Goal: Task Accomplishment & Management: Manage account settings

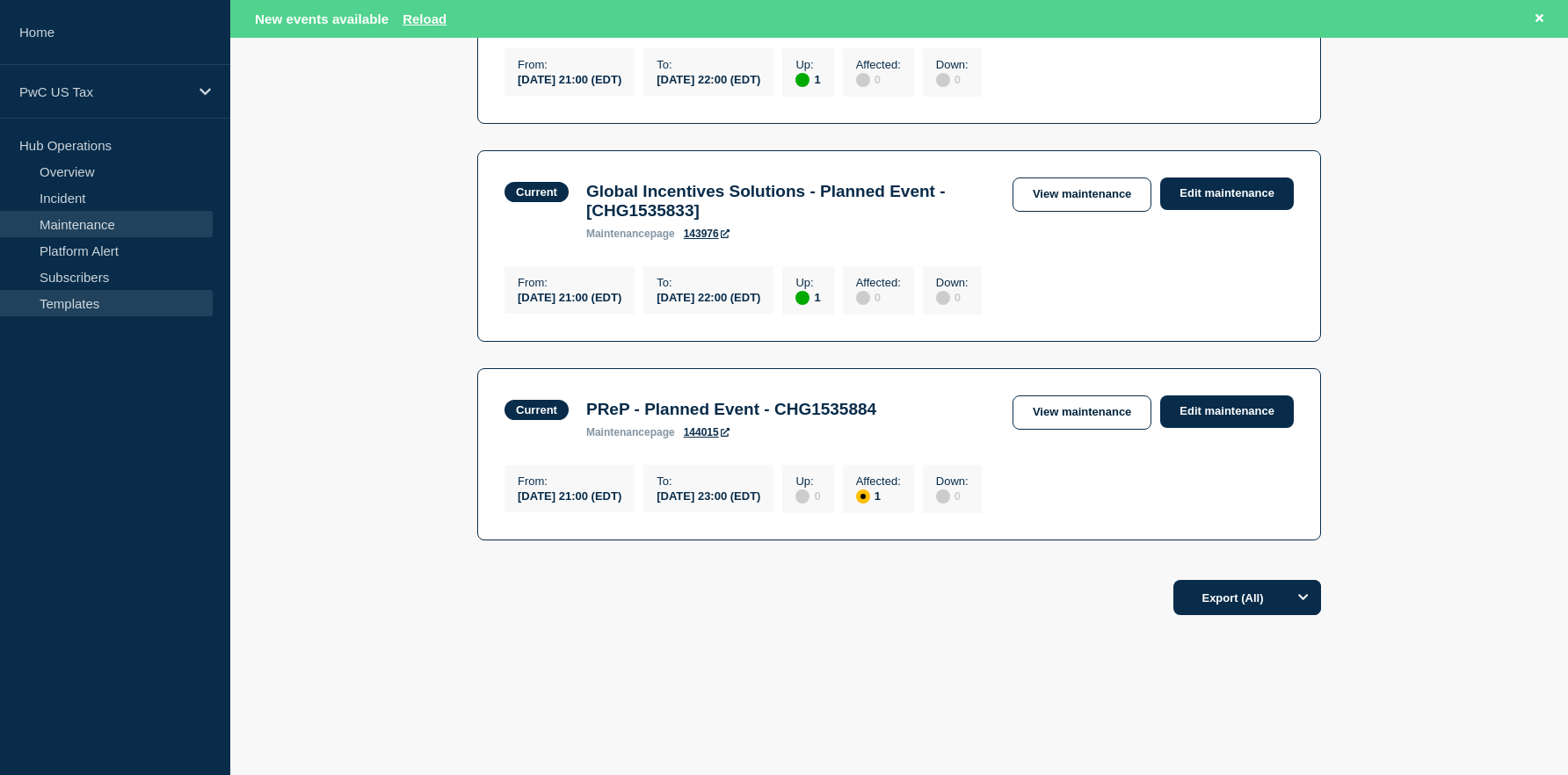
click at [108, 300] on link "Templates" at bounding box center [106, 303] width 212 height 26
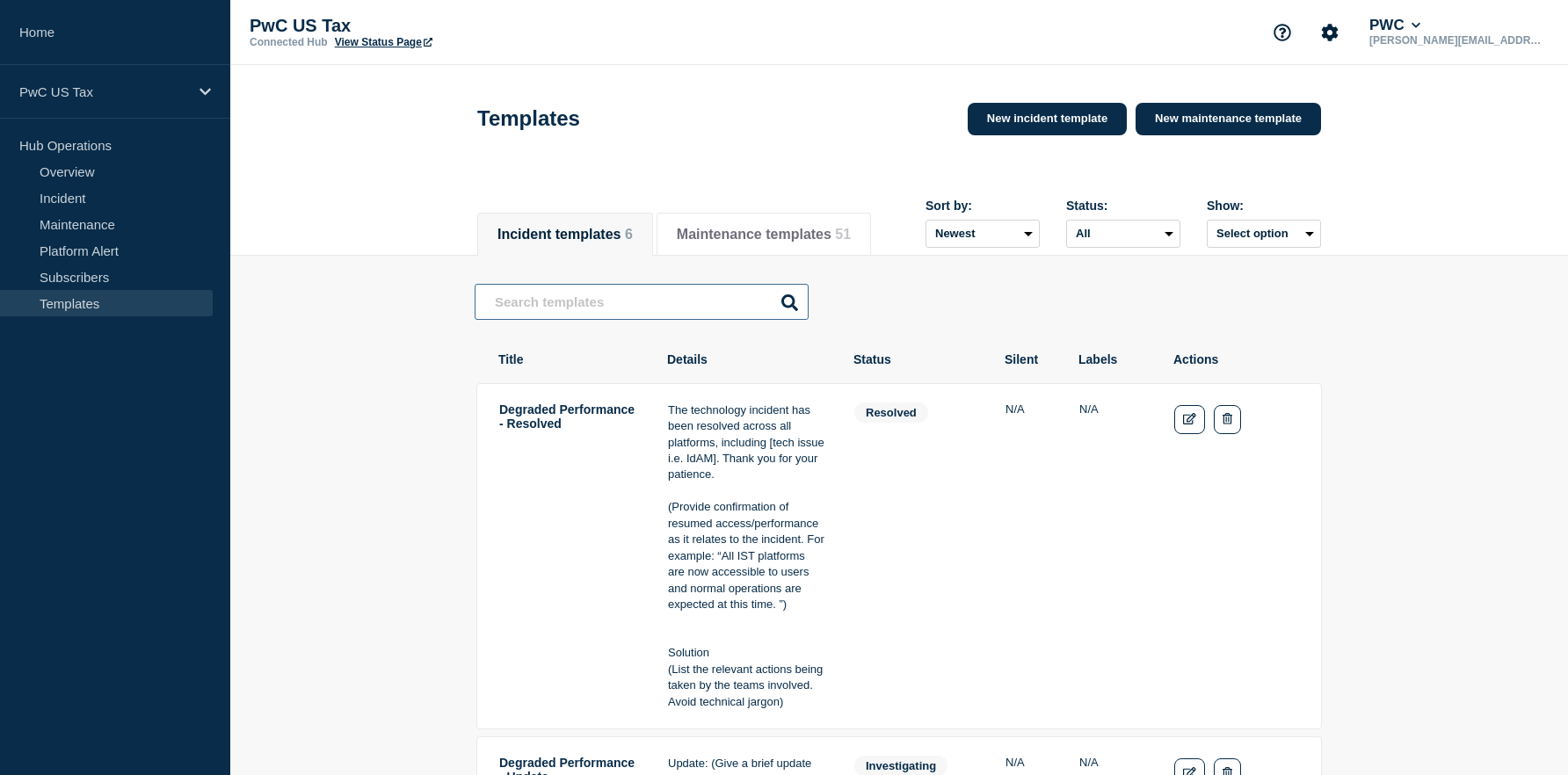
click at [631, 295] on input "text" at bounding box center [641, 302] width 334 height 36
click at [700, 242] on button "Maintenance templates 51" at bounding box center [763, 235] width 174 height 16
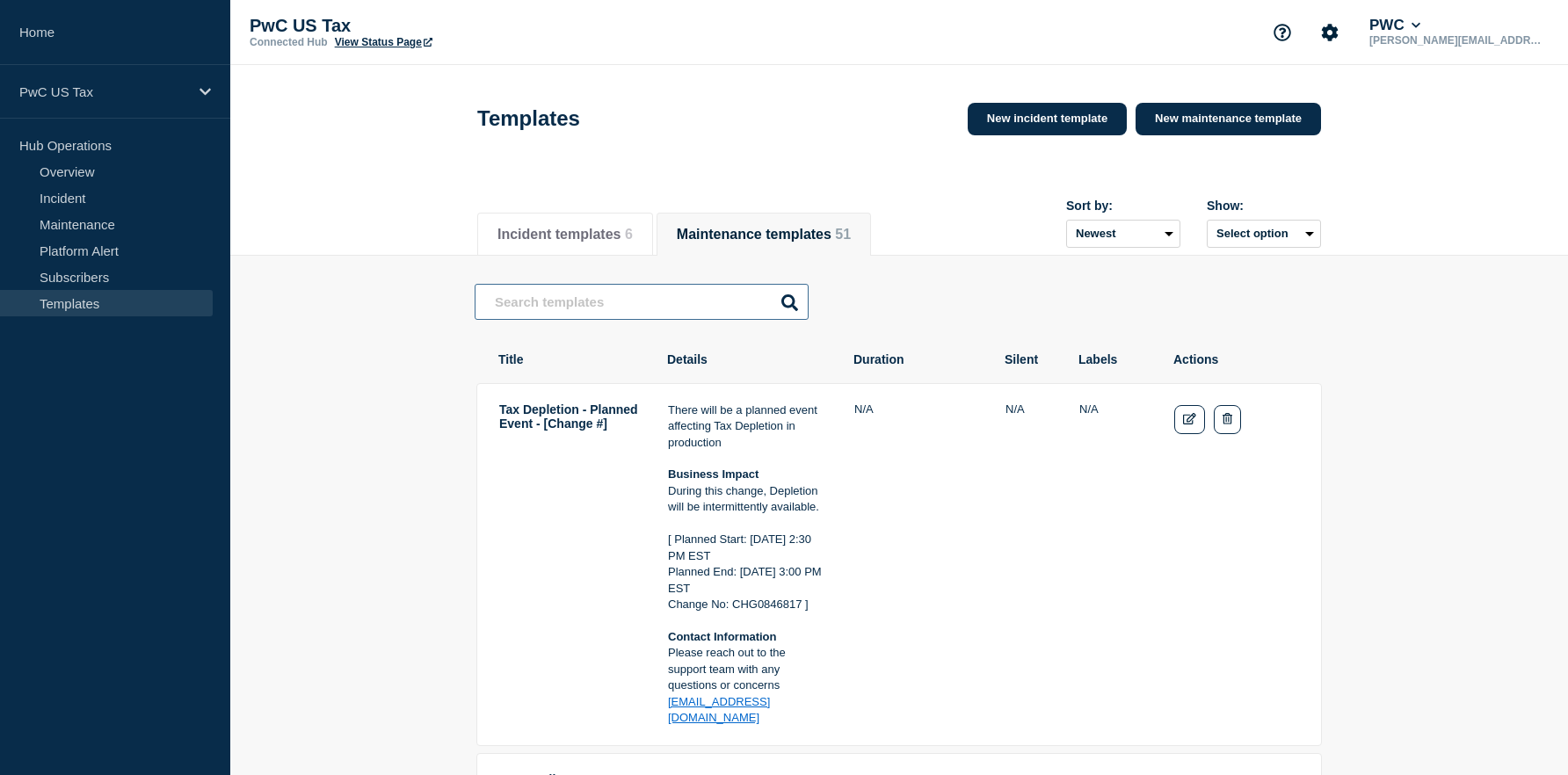
click at [663, 316] on input "text" at bounding box center [641, 302] width 334 height 36
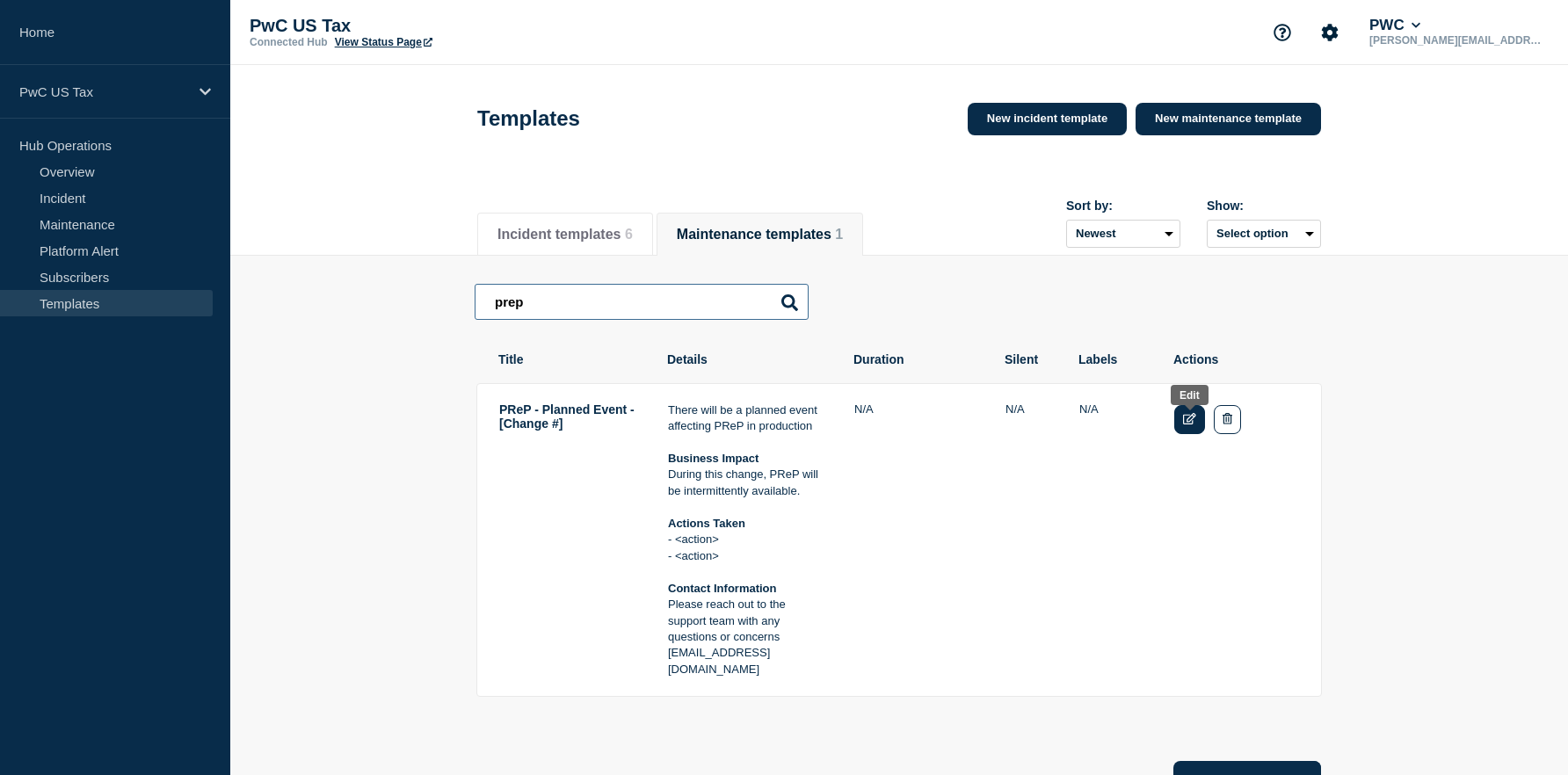
type input "prep"
click at [1180, 421] on link "Edit" at bounding box center [1190, 420] width 31 height 29
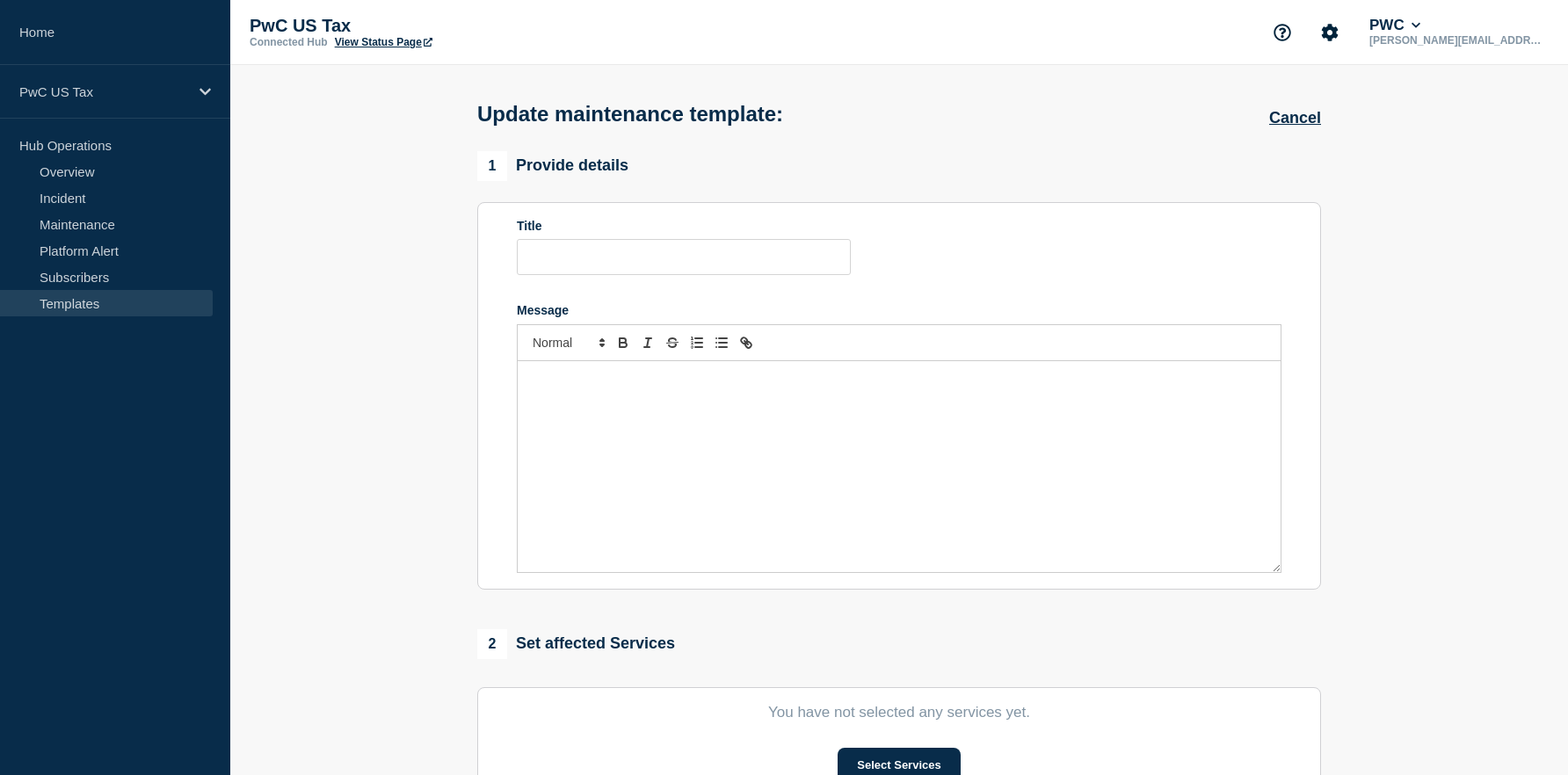
type input "PReP - Planned Event - [Change #]"
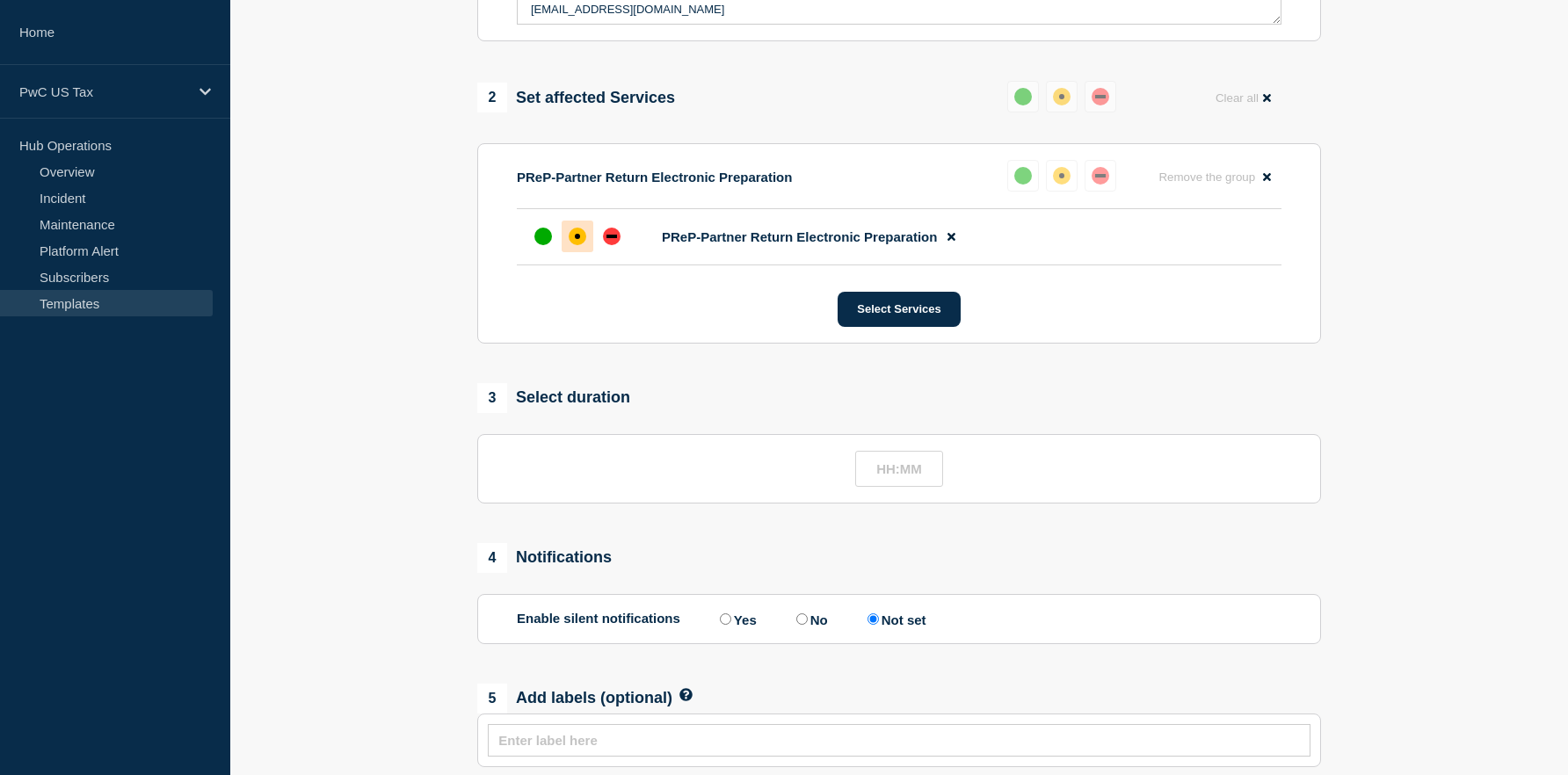
scroll to position [622, 0]
click at [885, 324] on button "Select Services" at bounding box center [899, 311] width 122 height 35
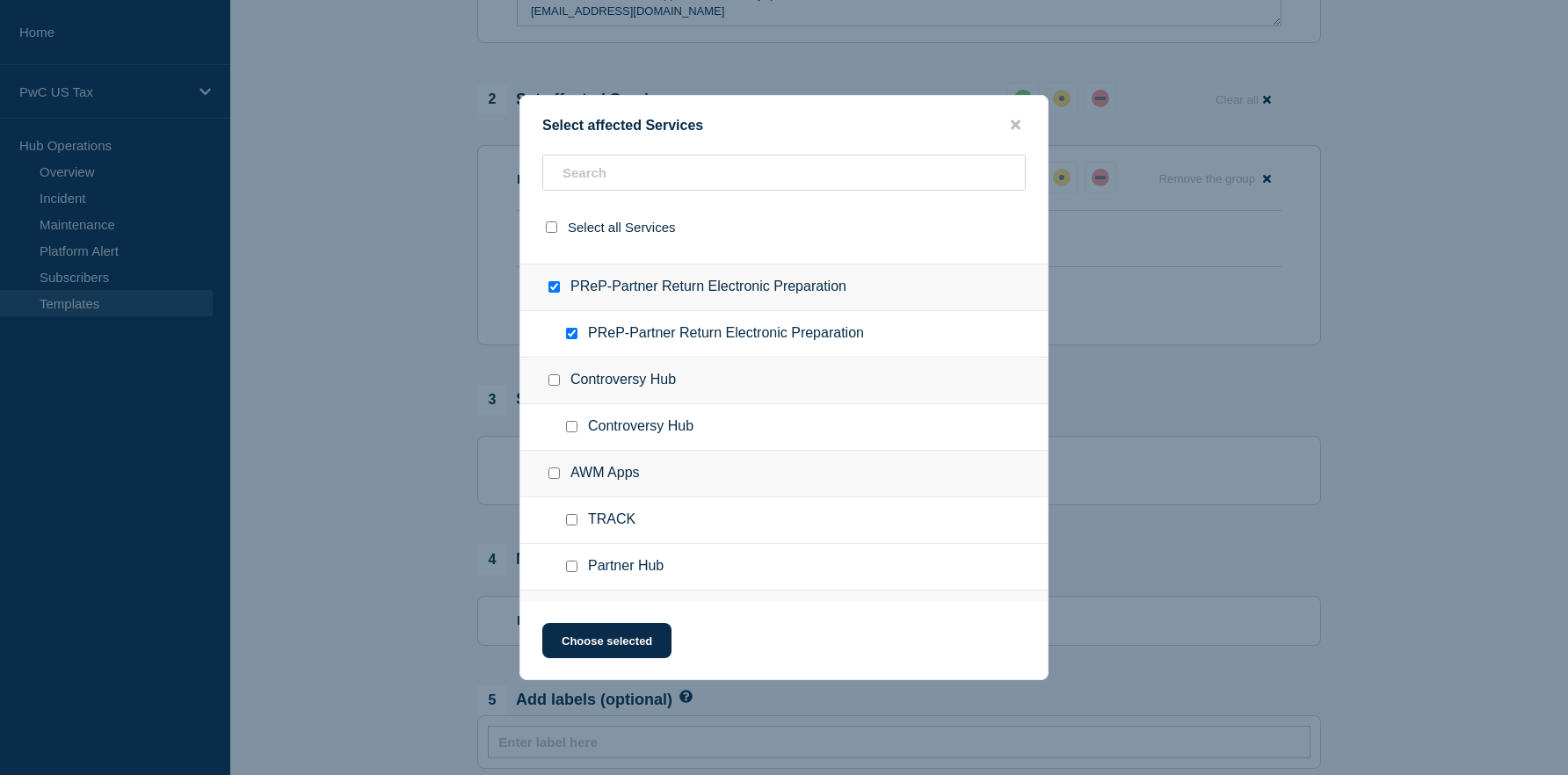
scroll to position [453, 0]
click at [1008, 122] on button "close button" at bounding box center [1015, 125] width 20 height 16
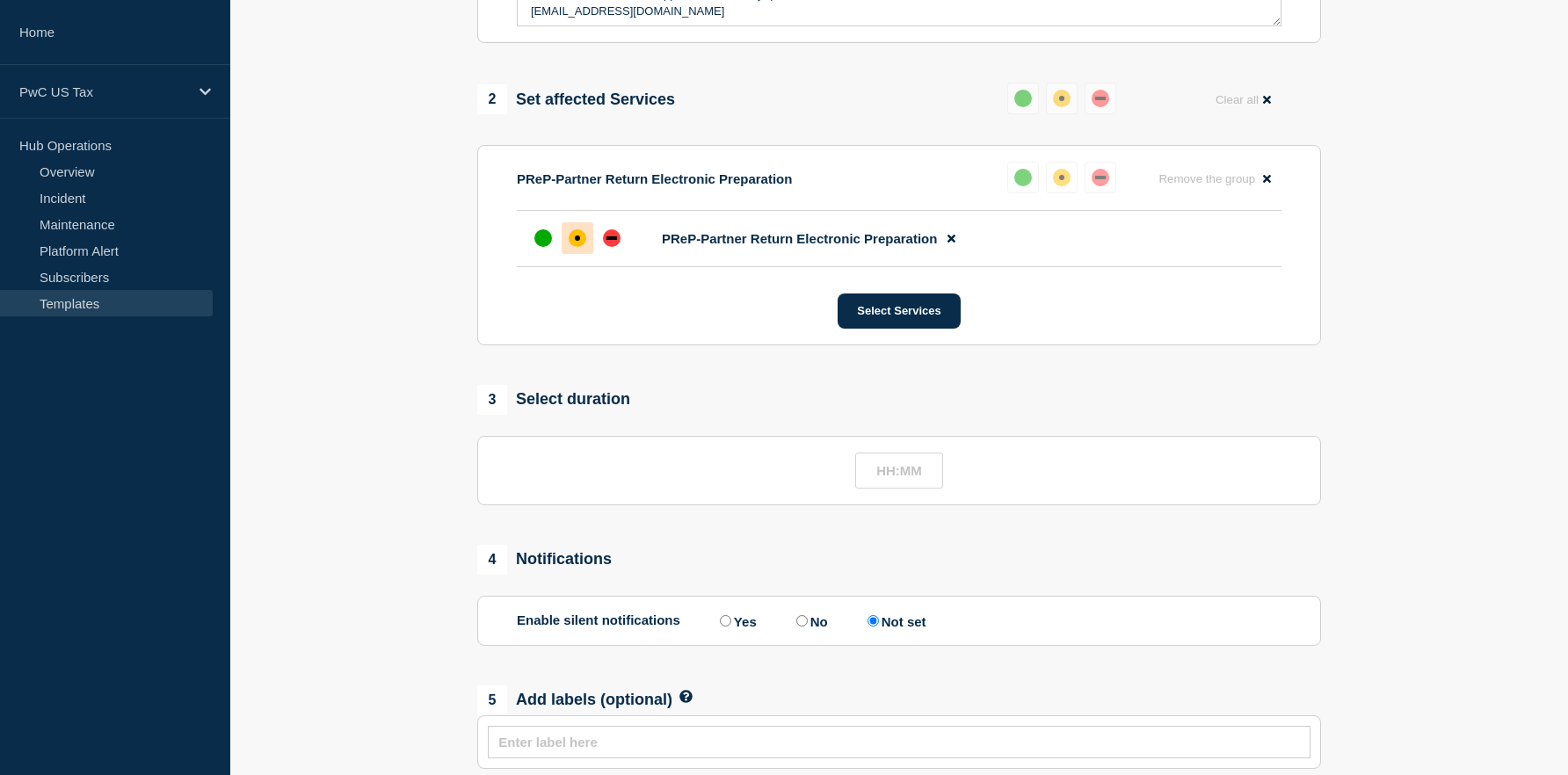
click at [368, 488] on section "Last updated: [DATE] 09:58 (EDT) by [PERSON_NAME][EMAIL_ADDRESS][DOMAIN_NAME] 1…" at bounding box center [898, 211] width 1337 height 1314
click at [61, 274] on link "Subscribers" at bounding box center [106, 276] width 212 height 26
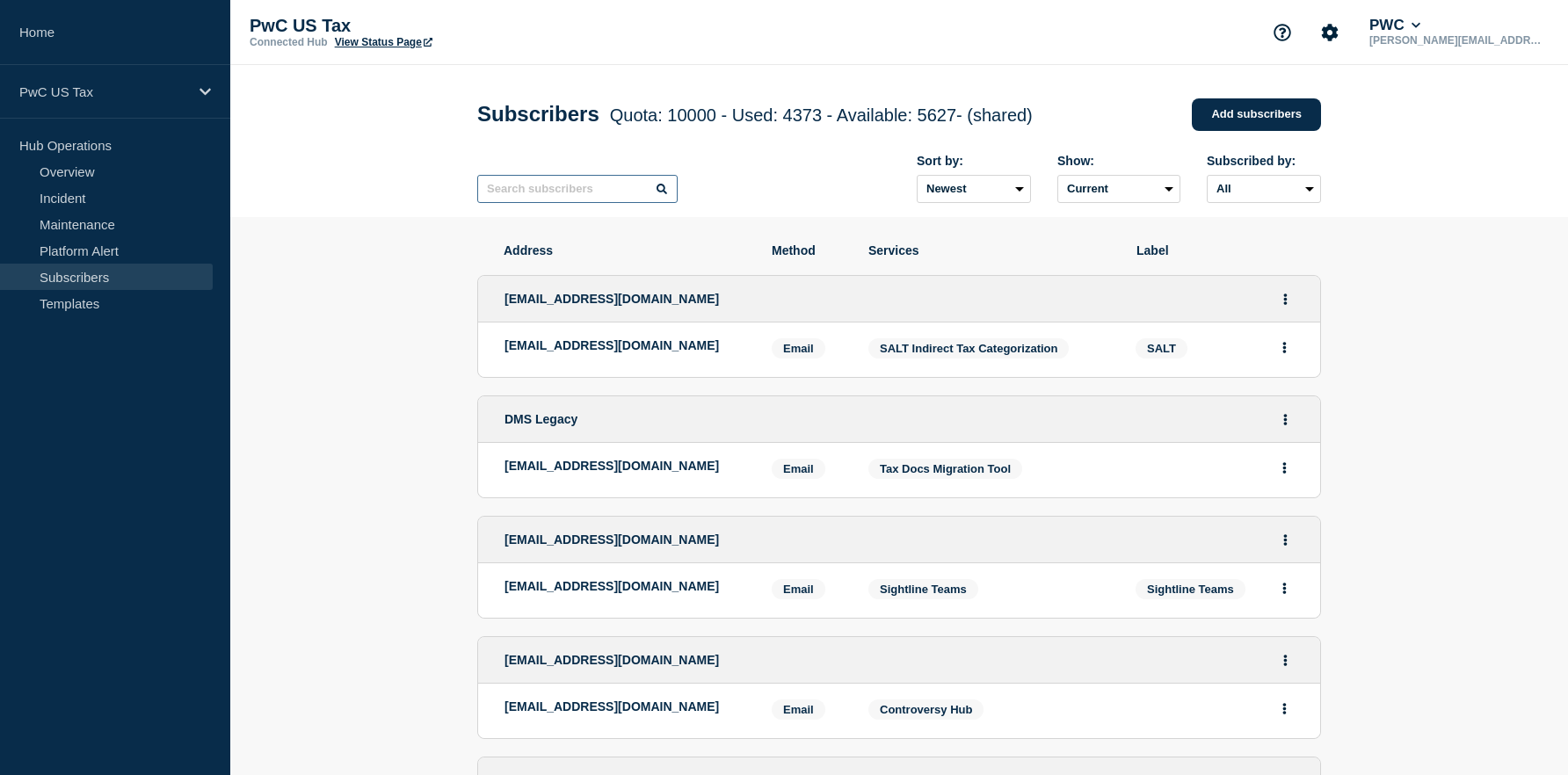
click at [565, 197] on input "text" at bounding box center [577, 188] width 201 height 28
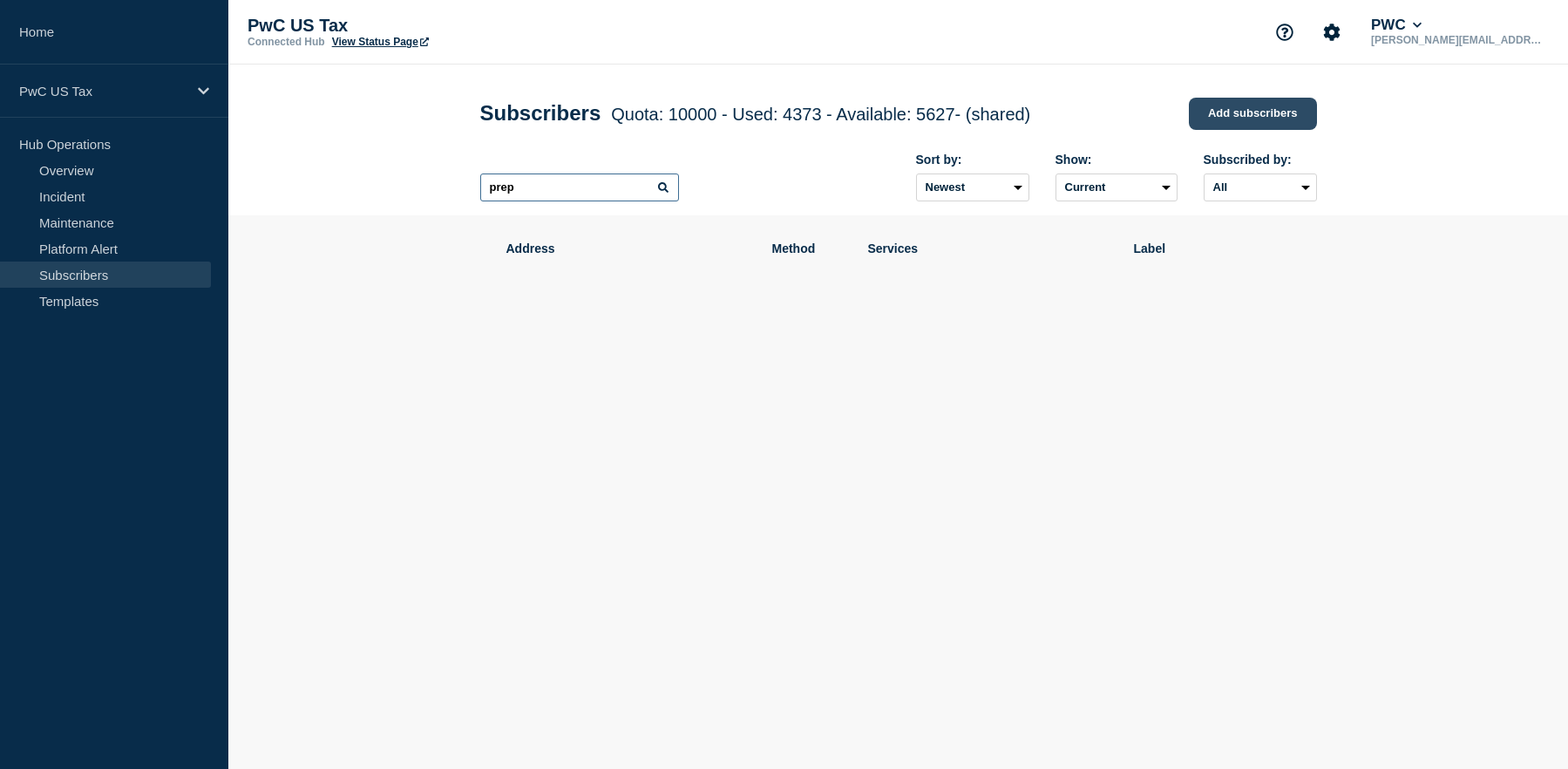
type input "prep"
click at [1278, 116] on link "Add subscribers" at bounding box center [1252, 114] width 128 height 33
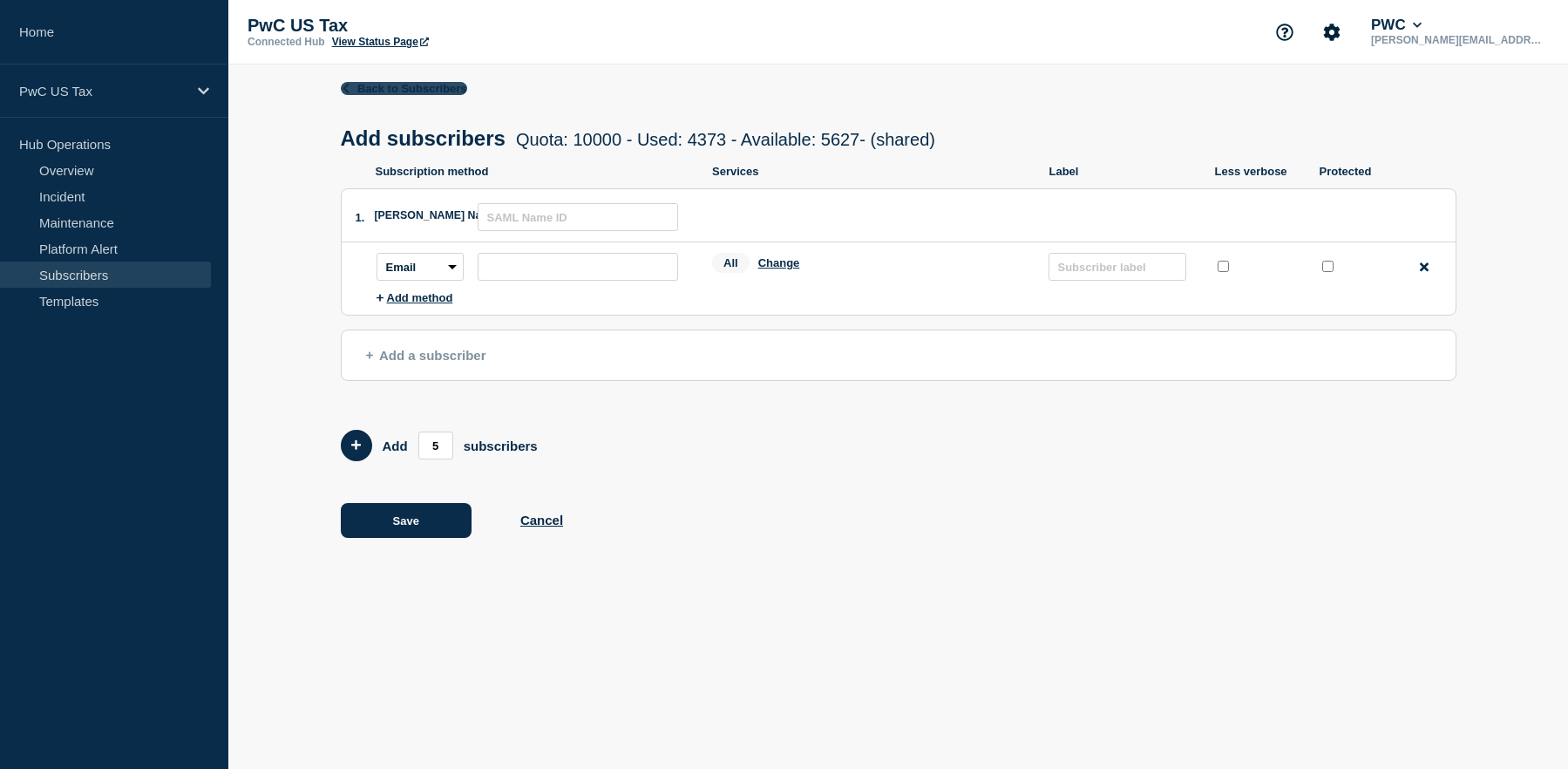
click at [423, 83] on link "Back to Subscribers" at bounding box center [403, 89] width 126 height 13
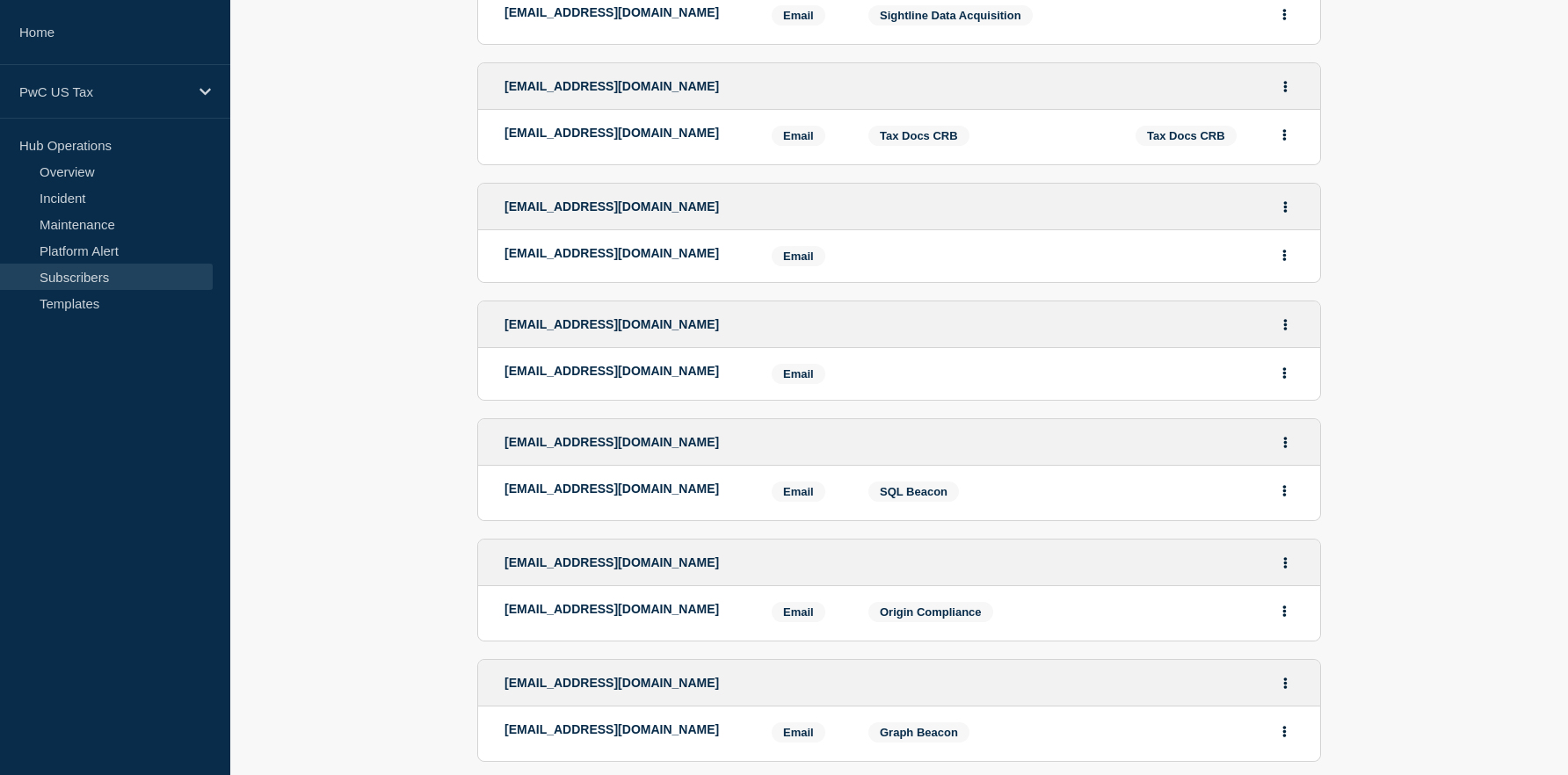
scroll to position [820, 0]
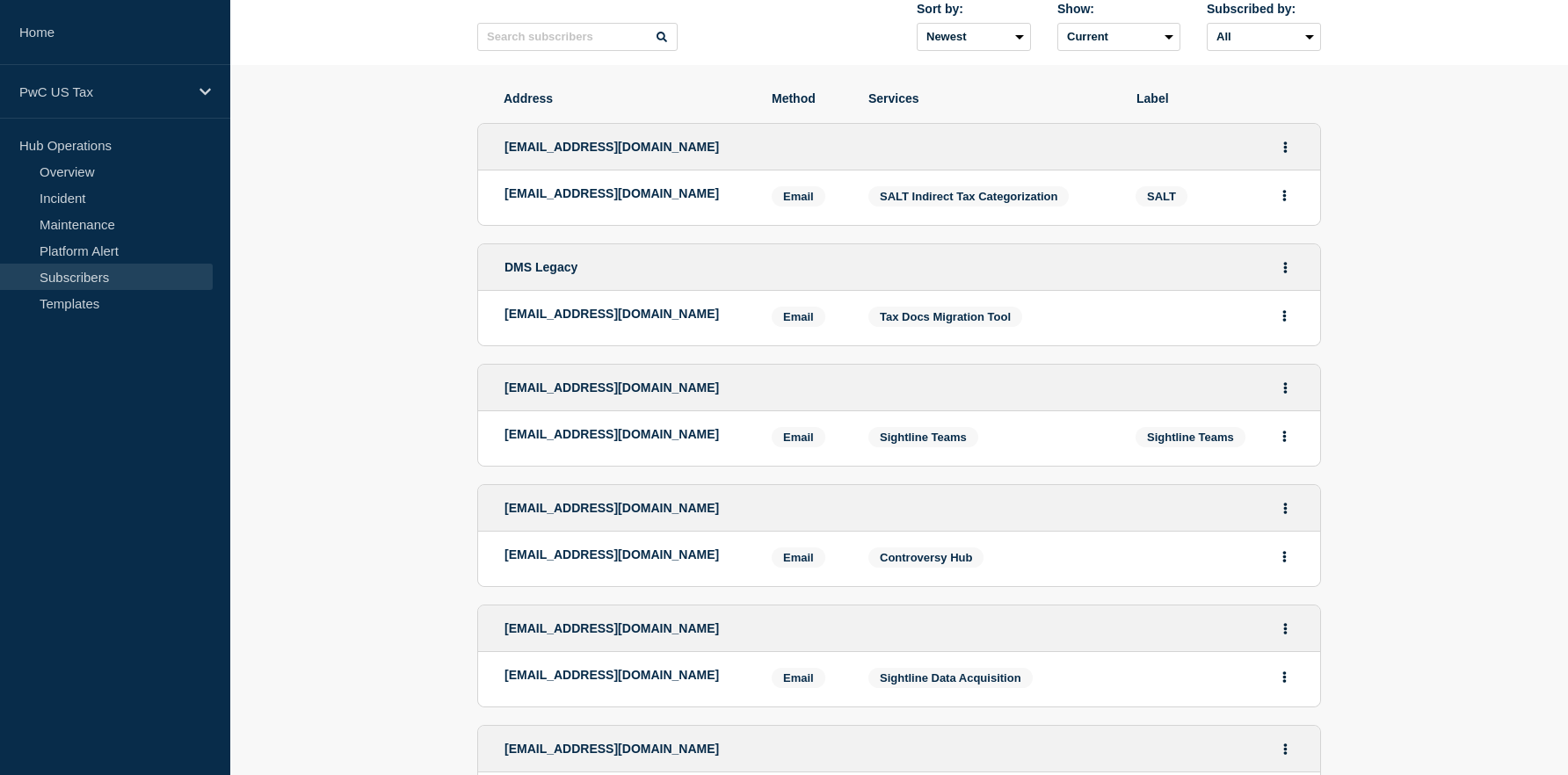
scroll to position [116, 0]
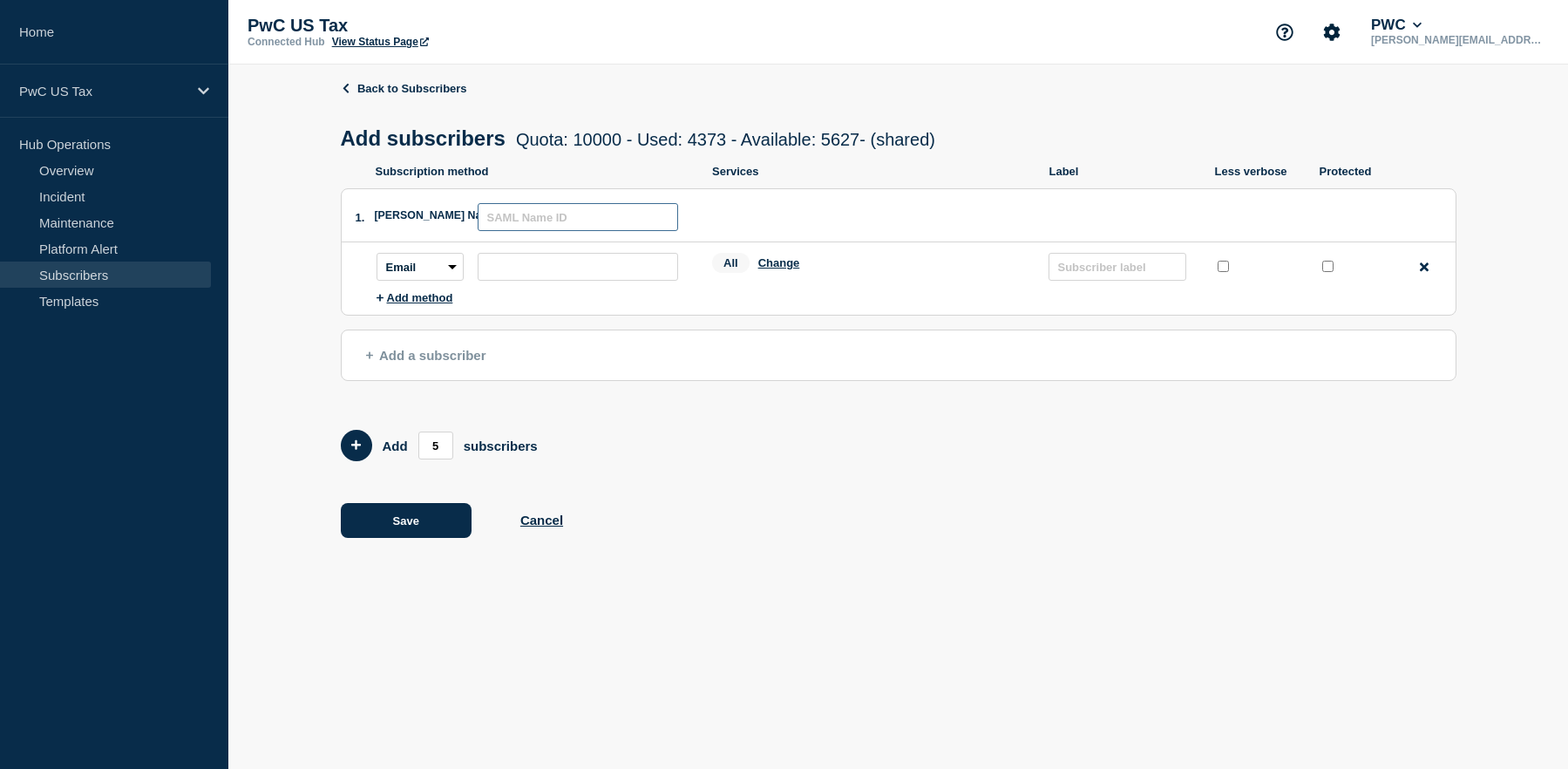
click at [594, 224] on input "text" at bounding box center [578, 217] width 200 height 28
click at [568, 217] on input "text" at bounding box center [578, 217] width 200 height 28
paste input "[EMAIL_ADDRESS][DOMAIN_NAME]"
type input "[EMAIL_ADDRESS][DOMAIN_NAME]"
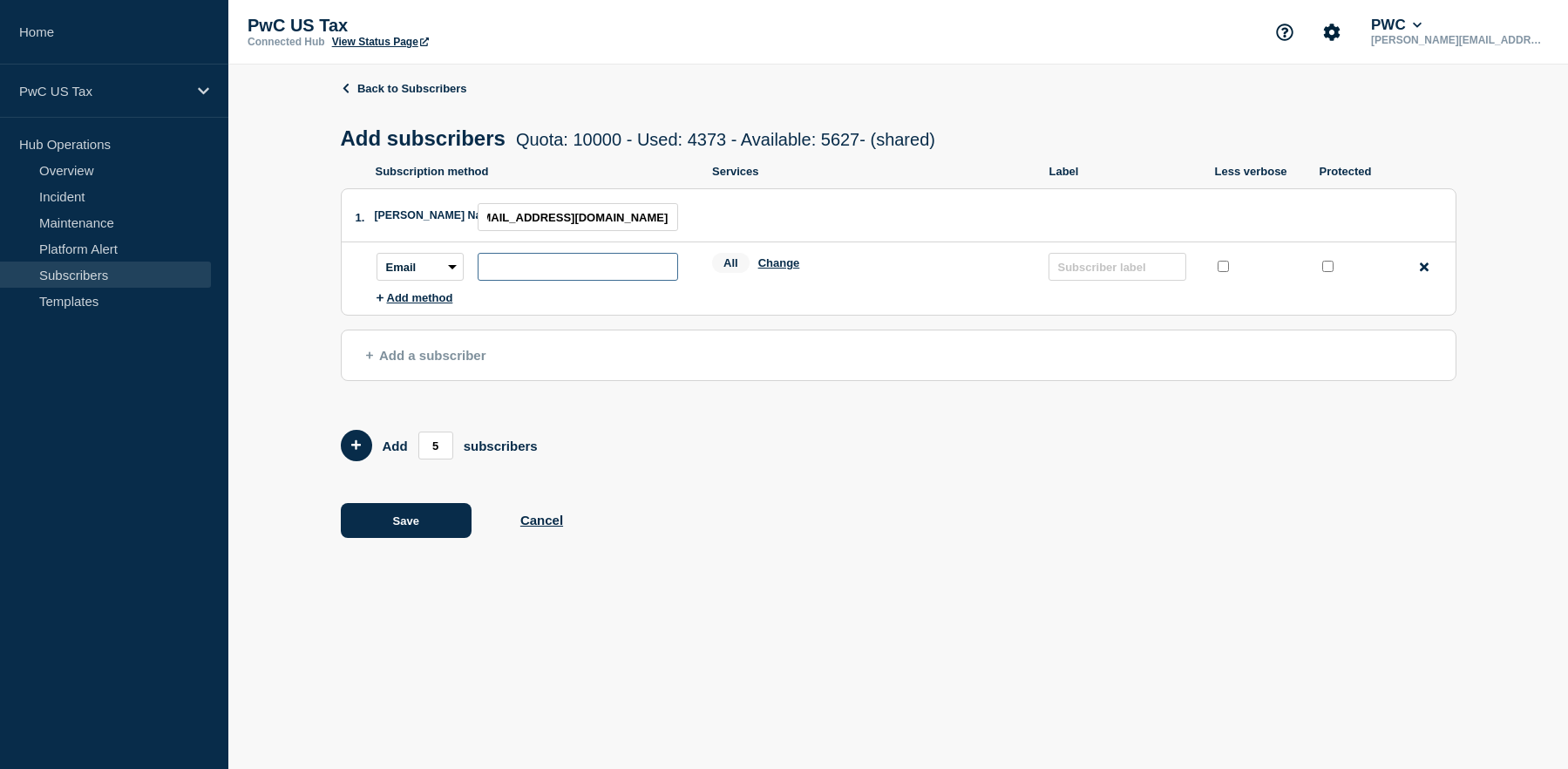
scroll to position [0, 0]
click at [517, 272] on input "subscription-address" at bounding box center [578, 267] width 200 height 28
paste input "[EMAIL_ADDRESS][DOMAIN_NAME]"
type input "[EMAIL_ADDRESS][DOMAIN_NAME]"
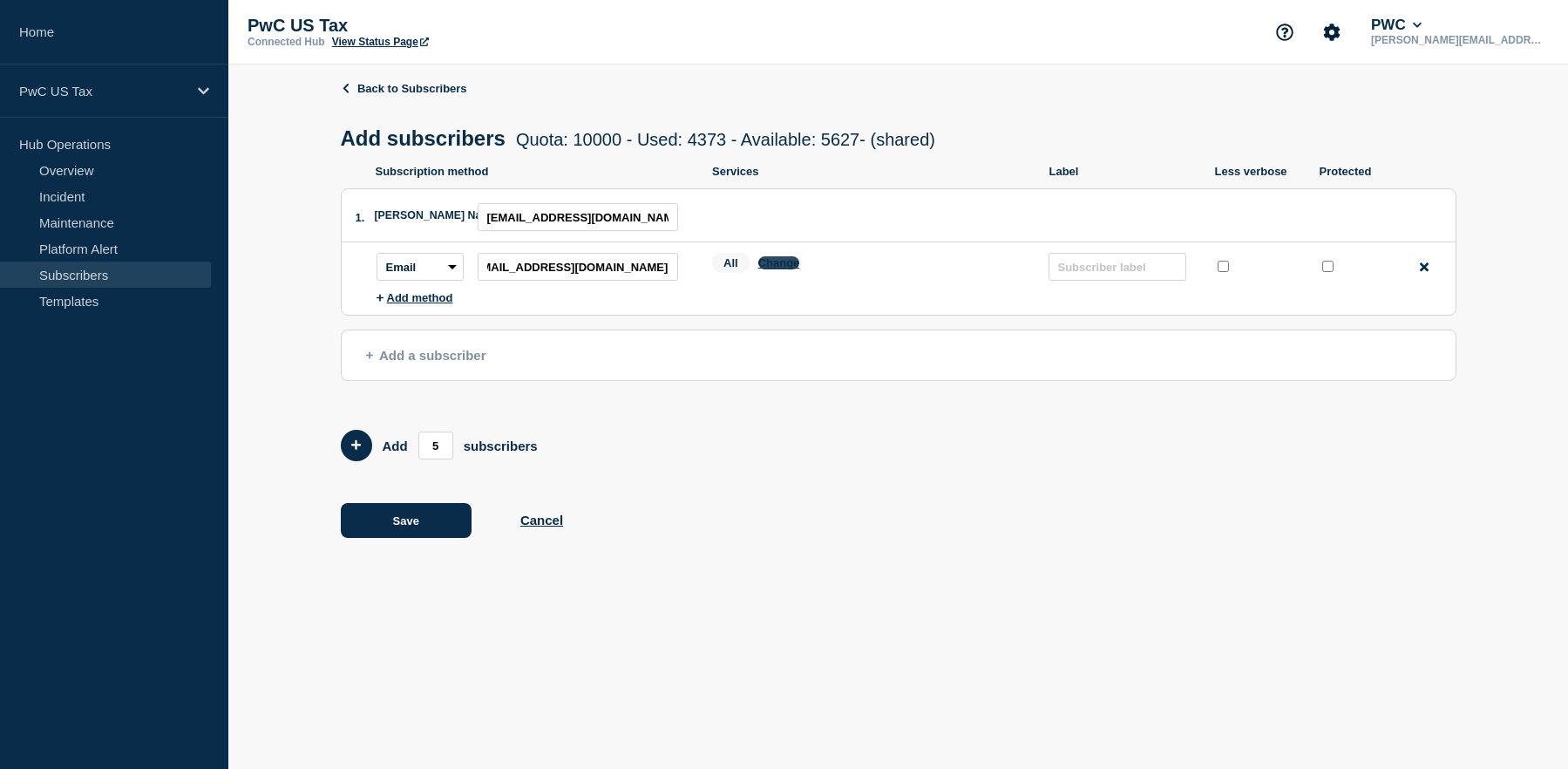
click at [764, 266] on button "Change" at bounding box center [778, 263] width 41 height 13
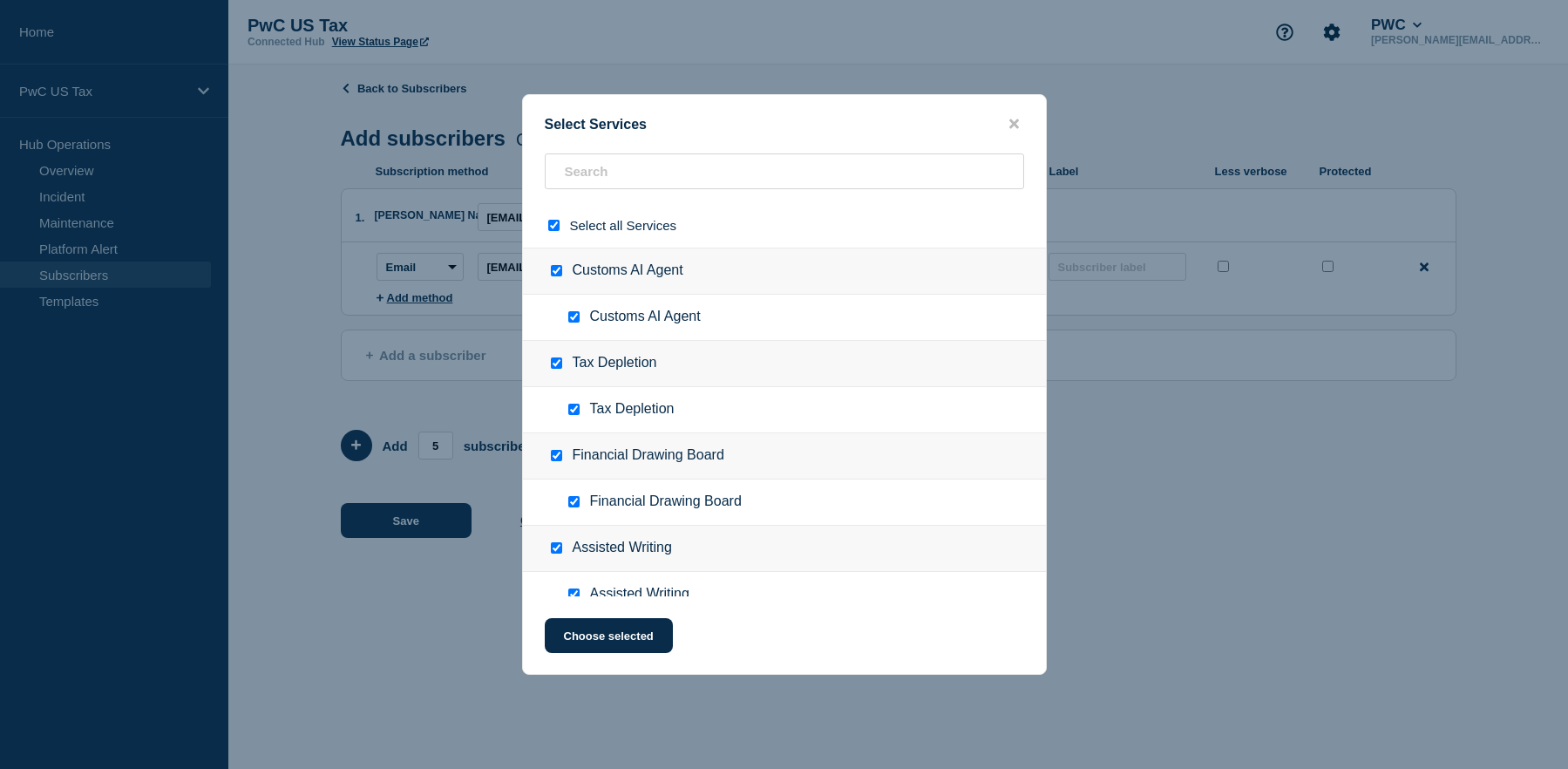
click at [645, 226] on span "Select all Services" at bounding box center [623, 225] width 107 height 14
click at [553, 223] on input "select all checkbox" at bounding box center [554, 225] width 12 height 12
checkbox input "false"
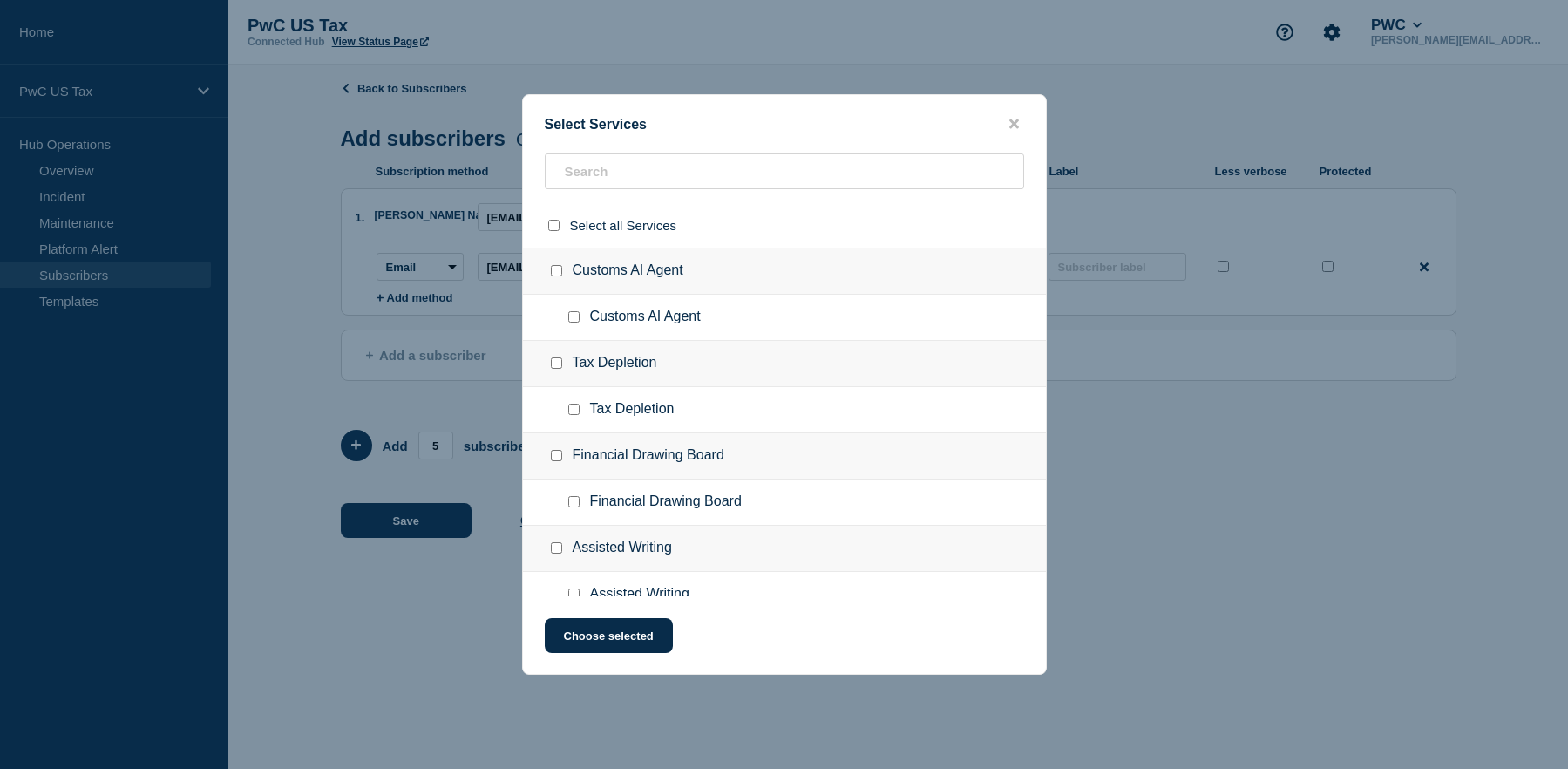
checkbox input "false"
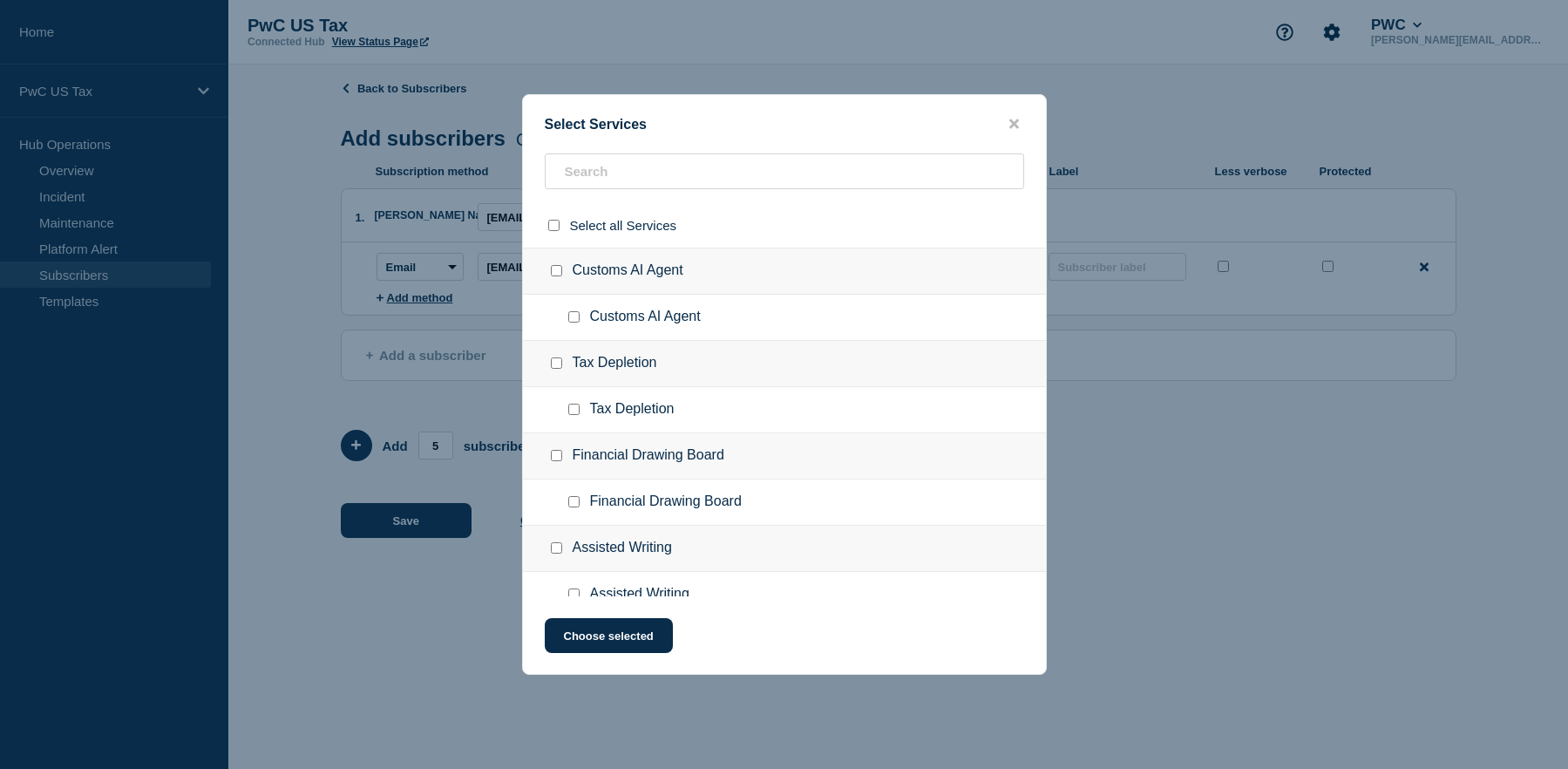
checkbox input "false"
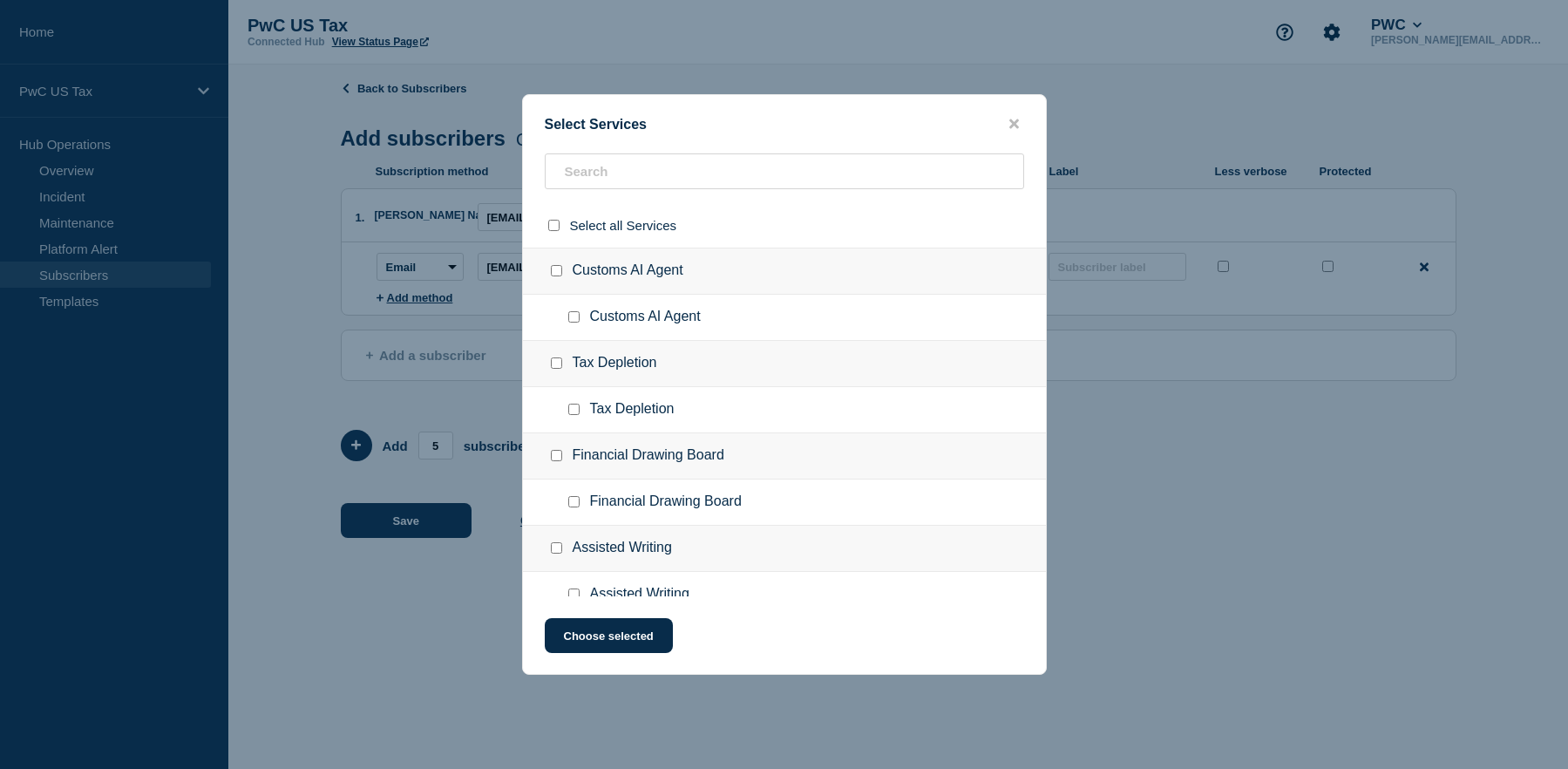
checkbox input "false"
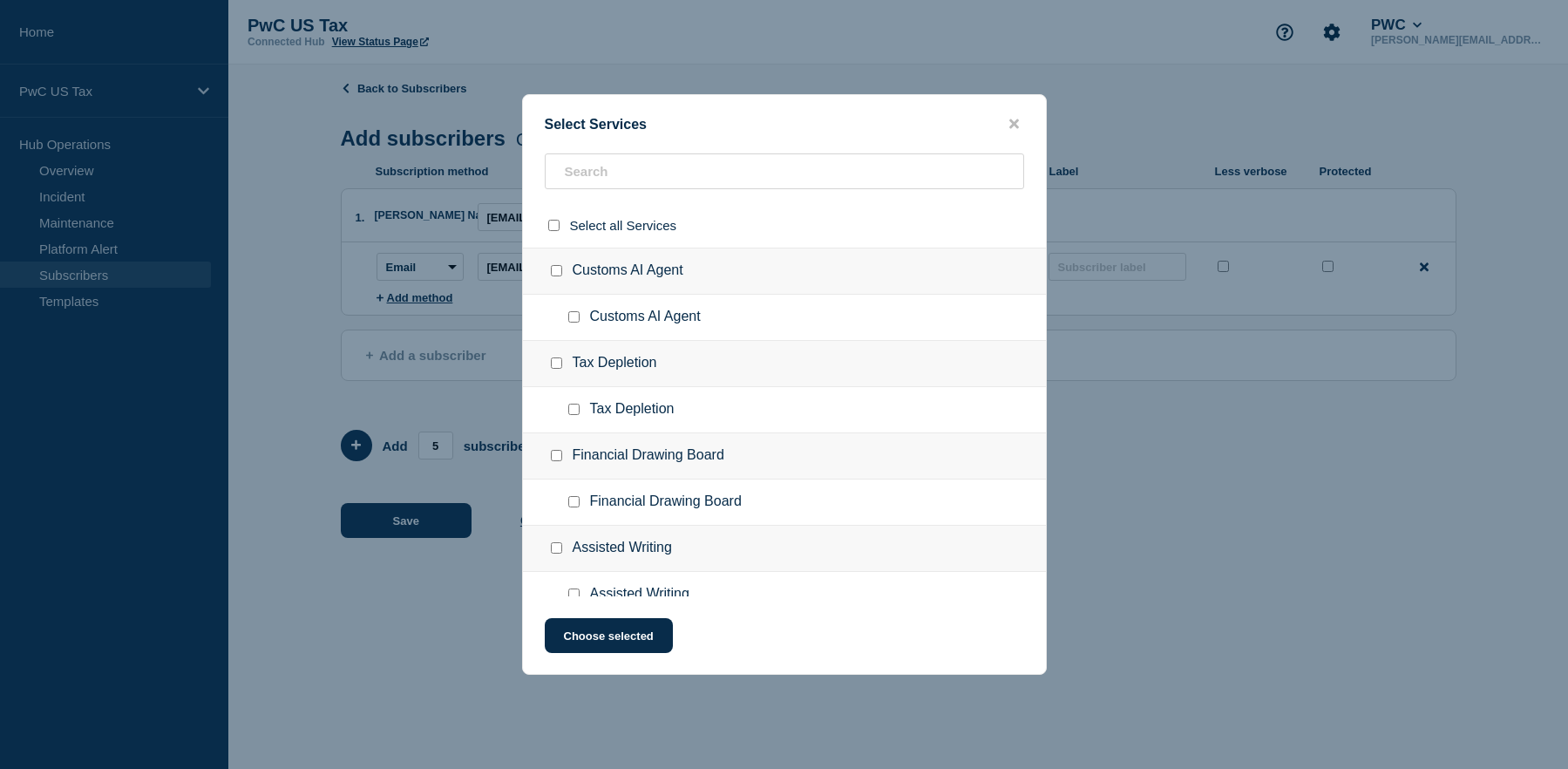
checkbox input "false"
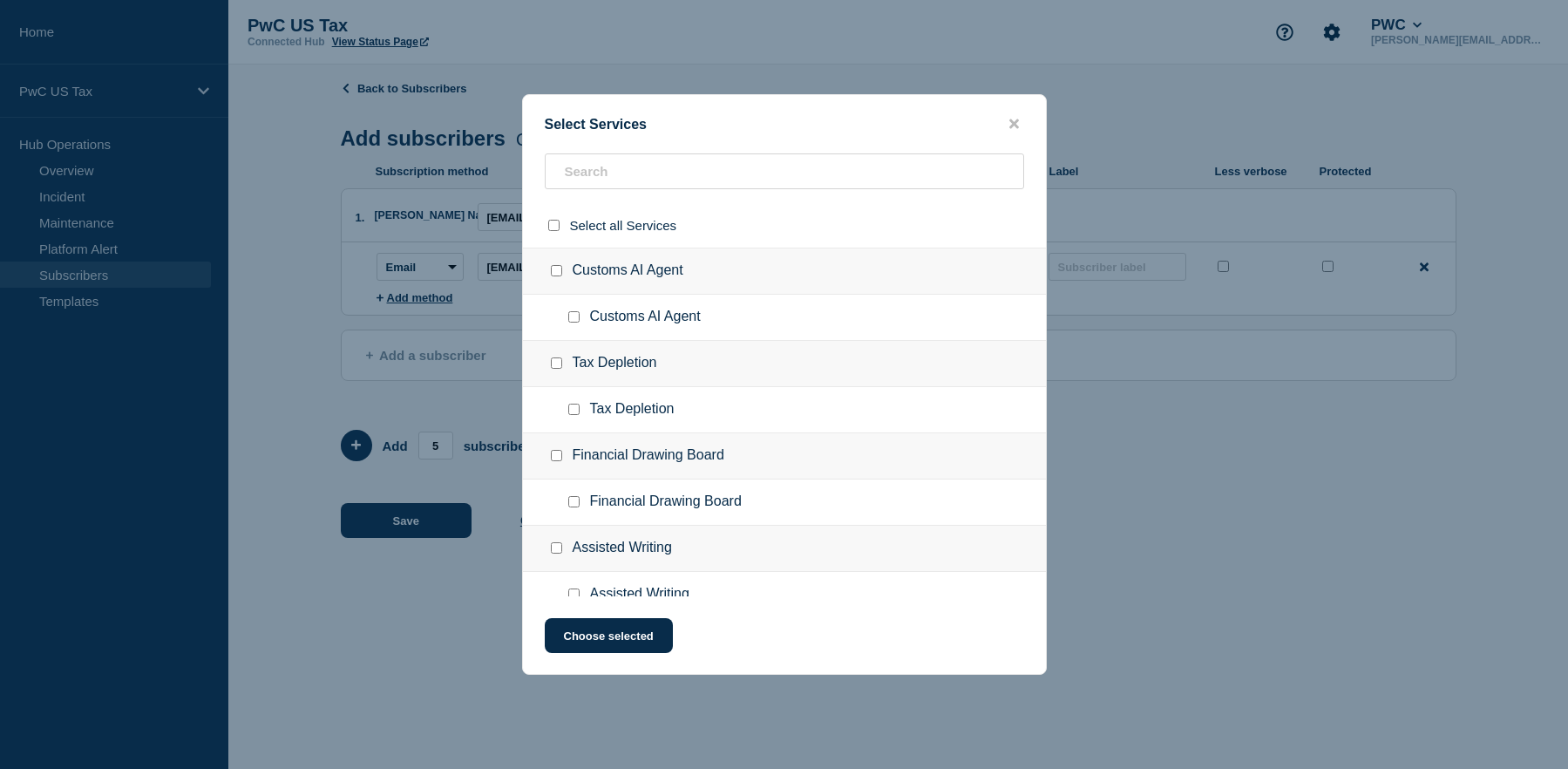
checkbox input "false"
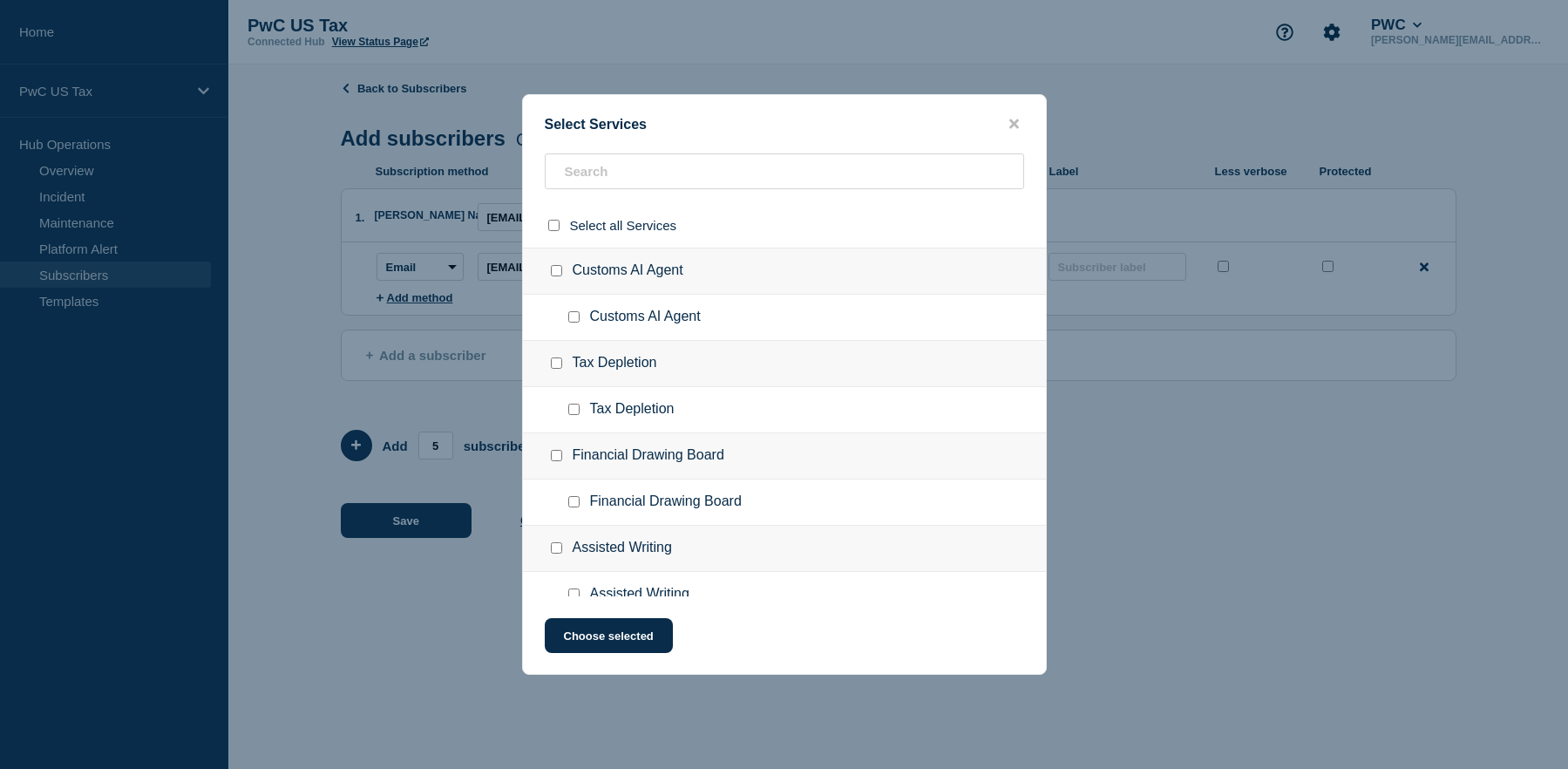
checkbox input "false"
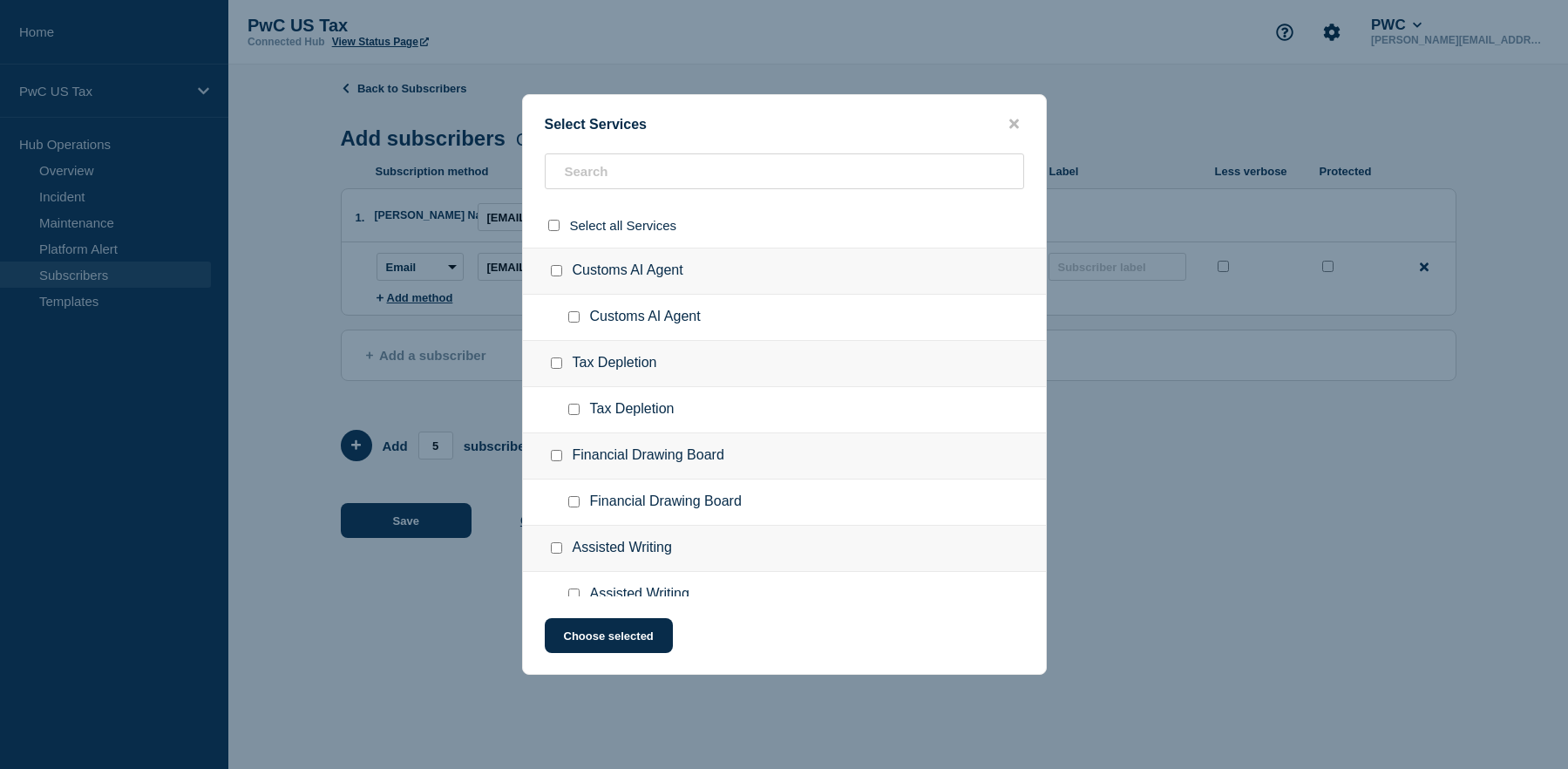
checkbox input "false"
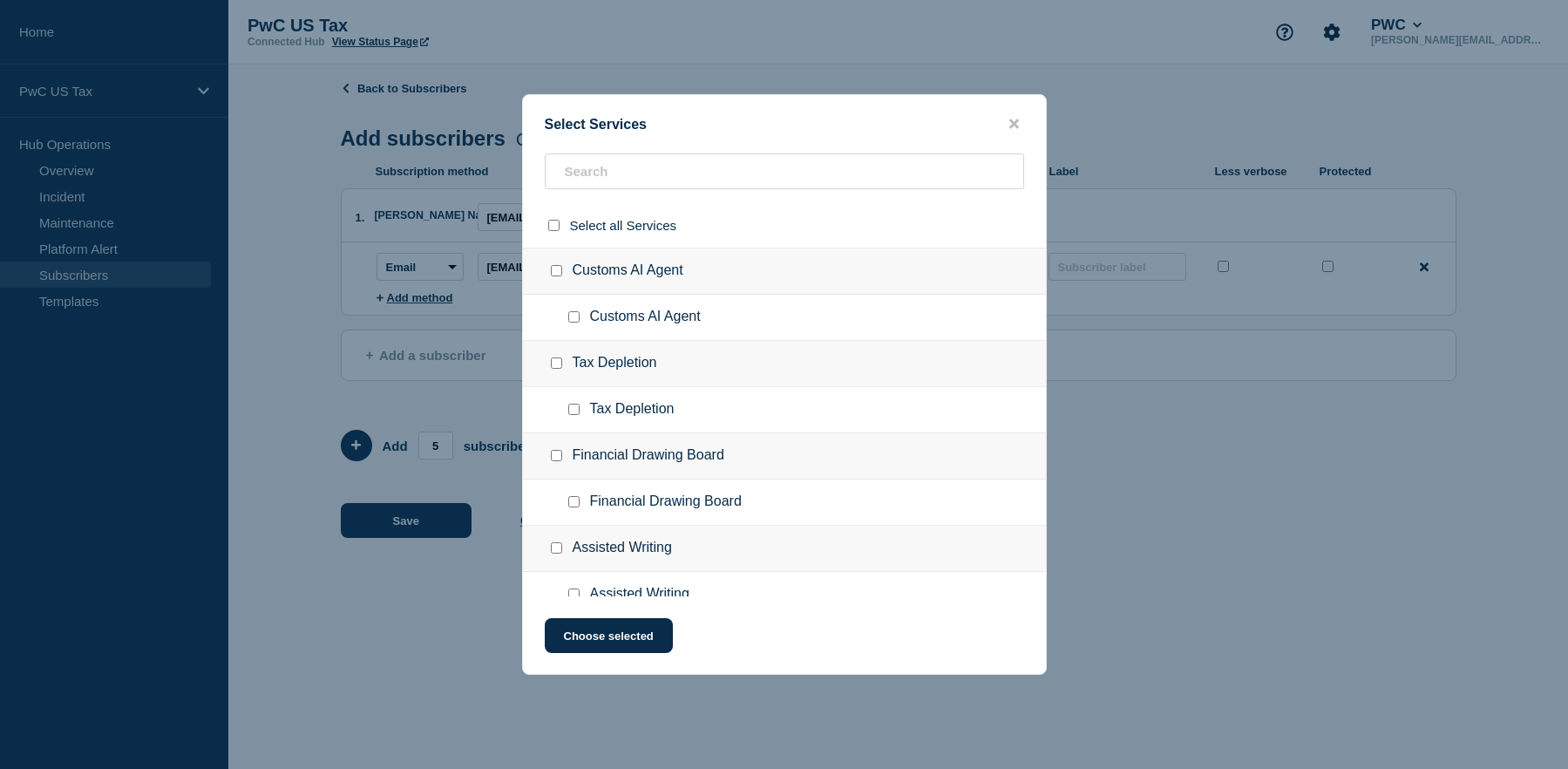
checkbox input "false"
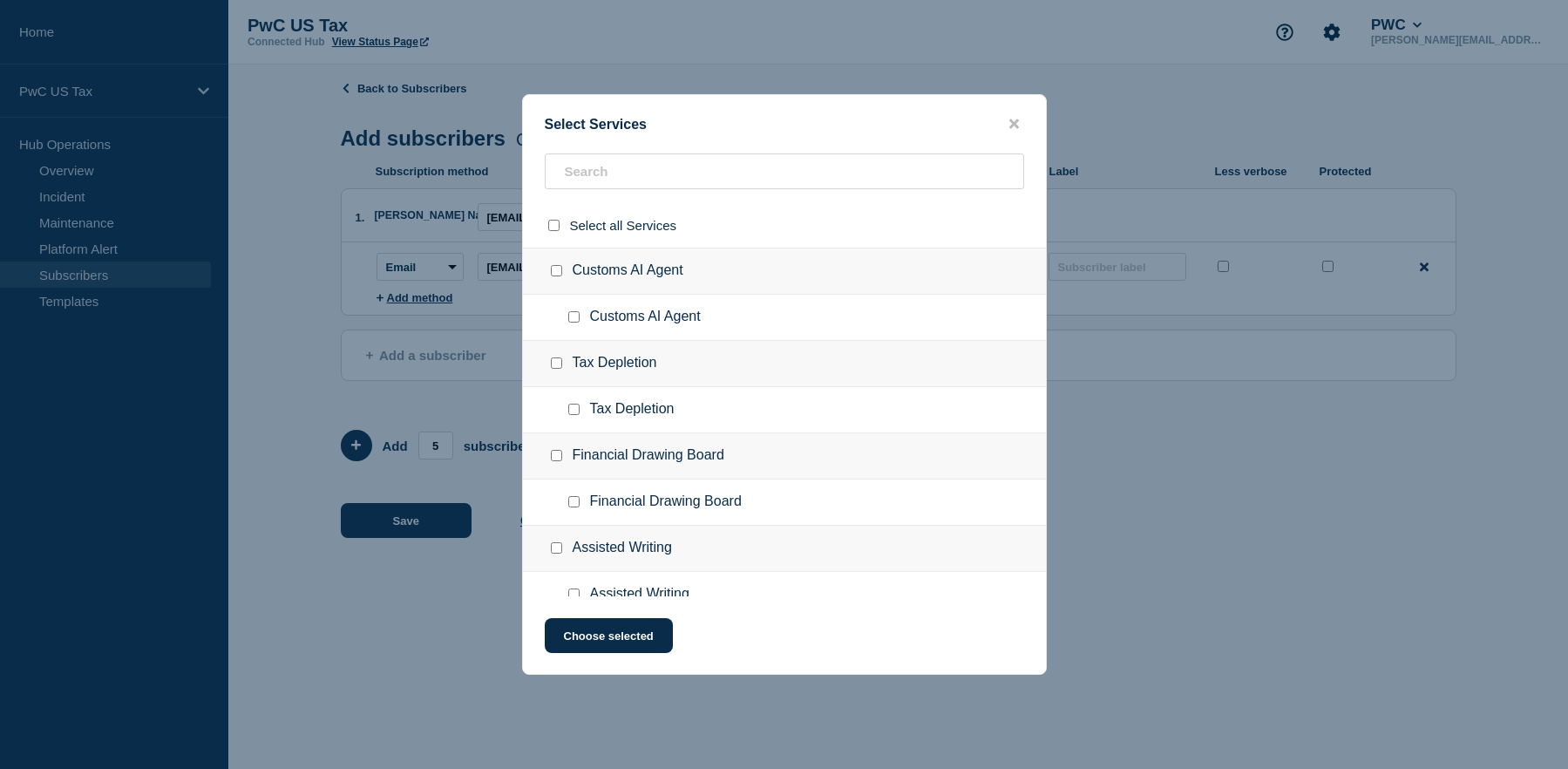
checkbox input "false"
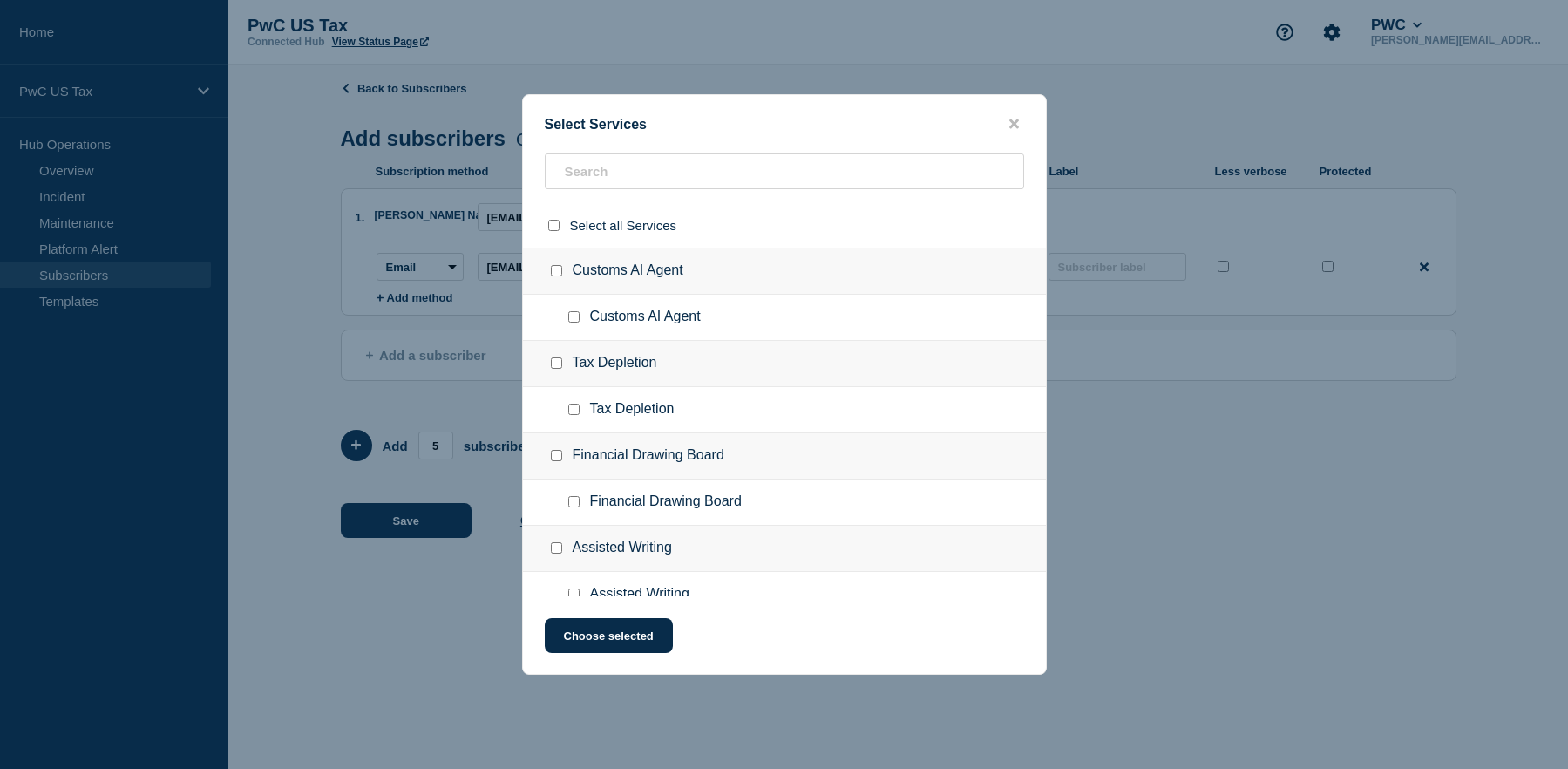
checkbox input "false"
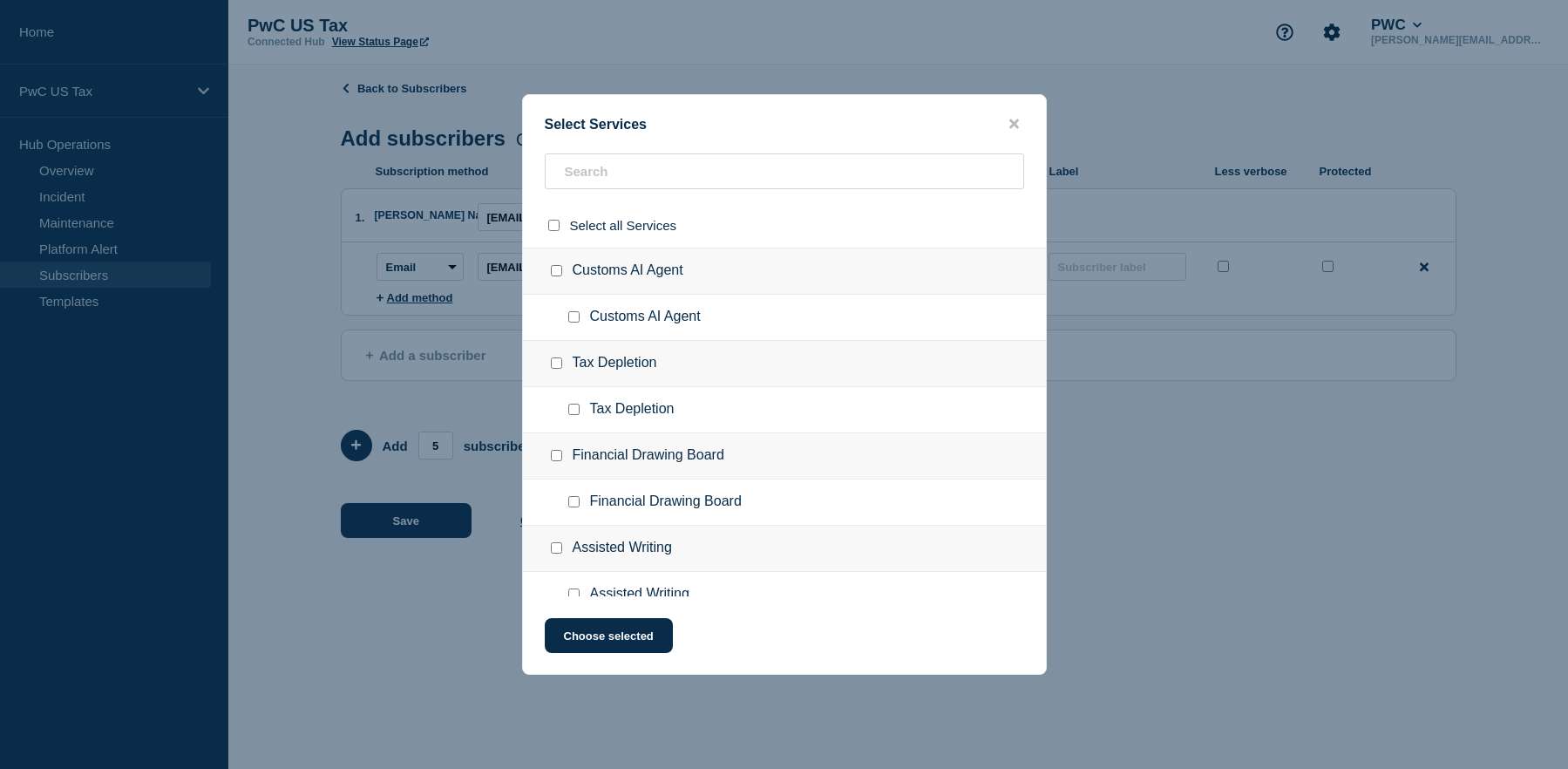
checkbox input "false"
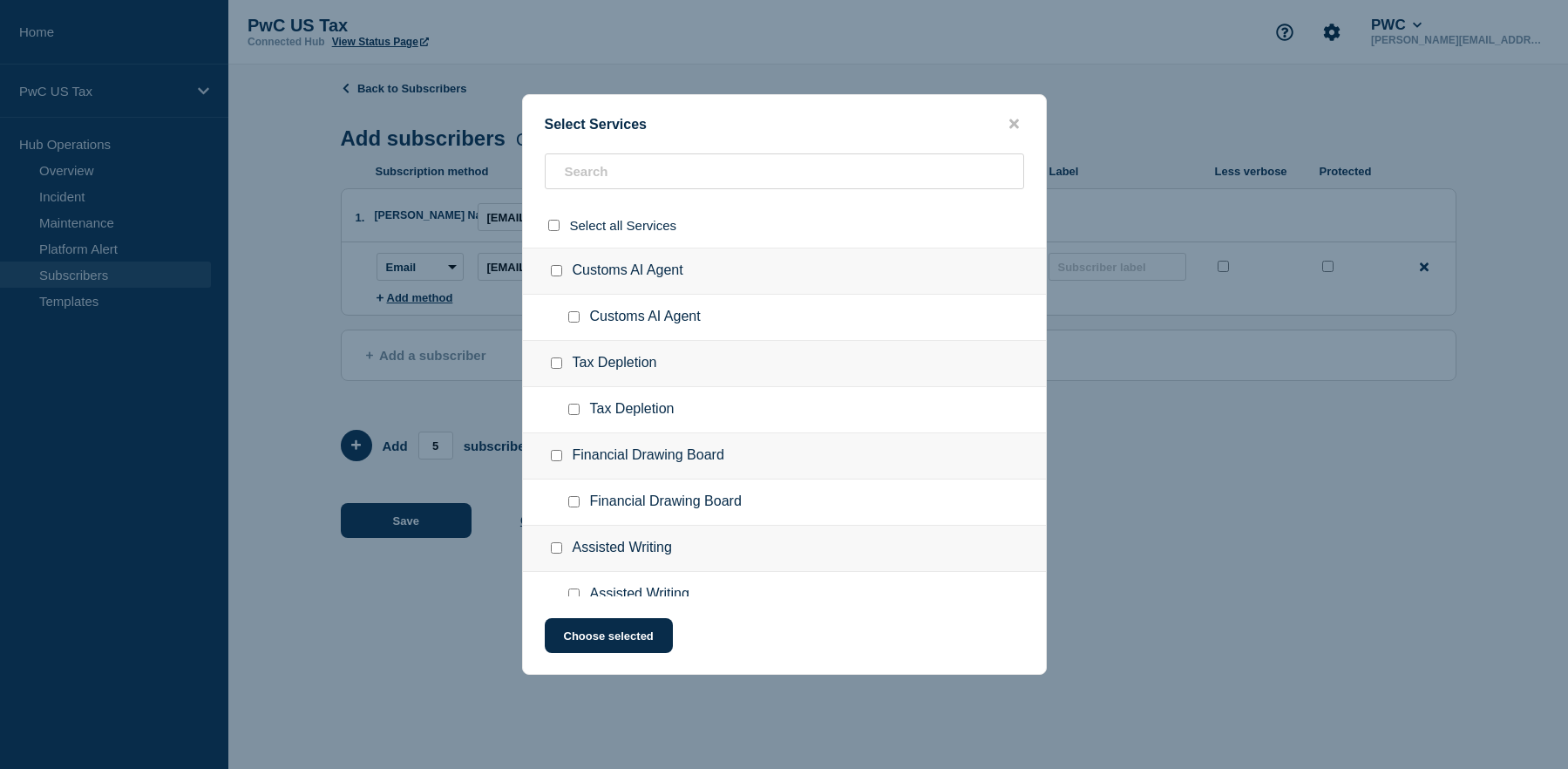
checkbox input "false"
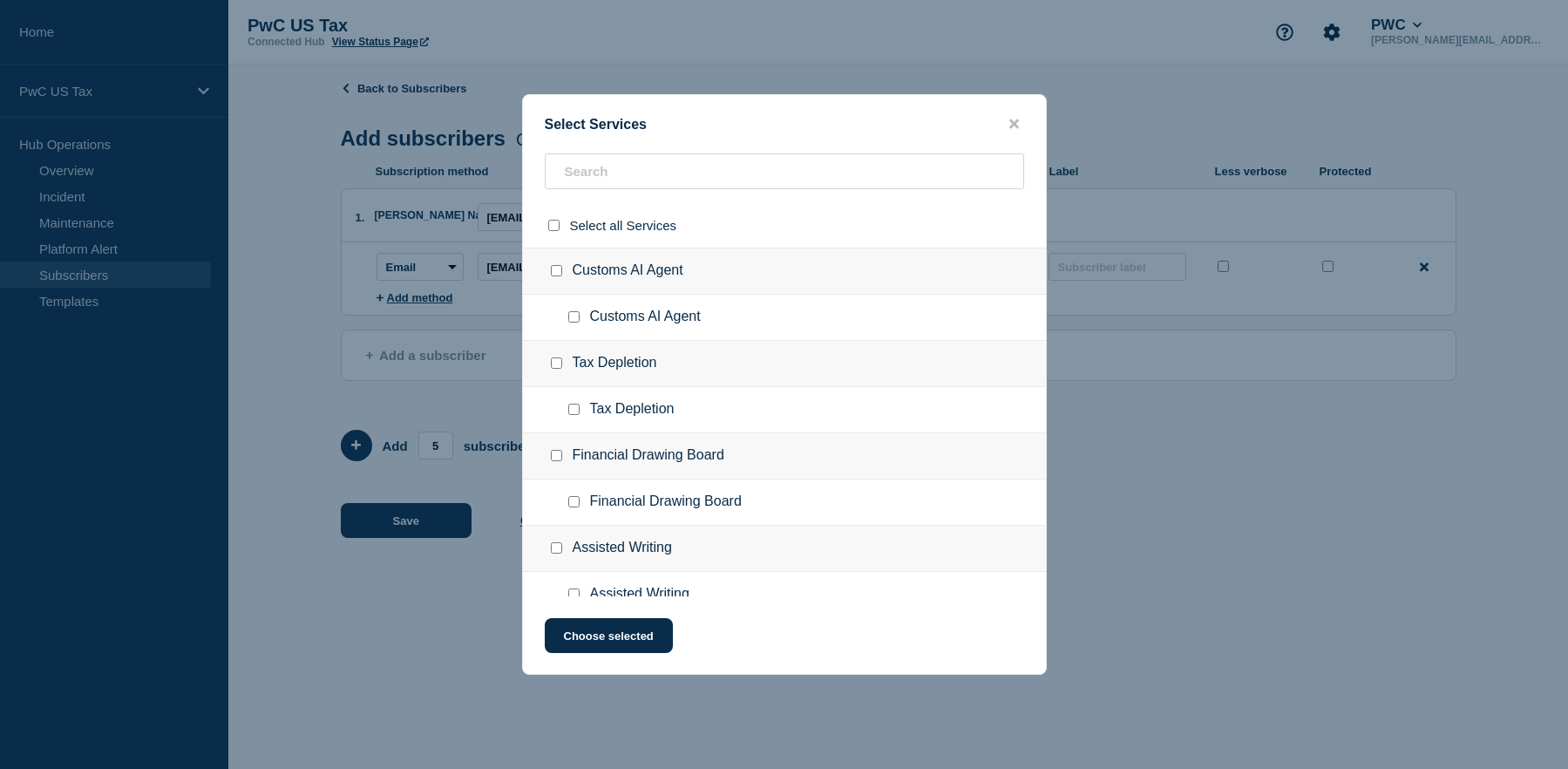
checkbox input "false"
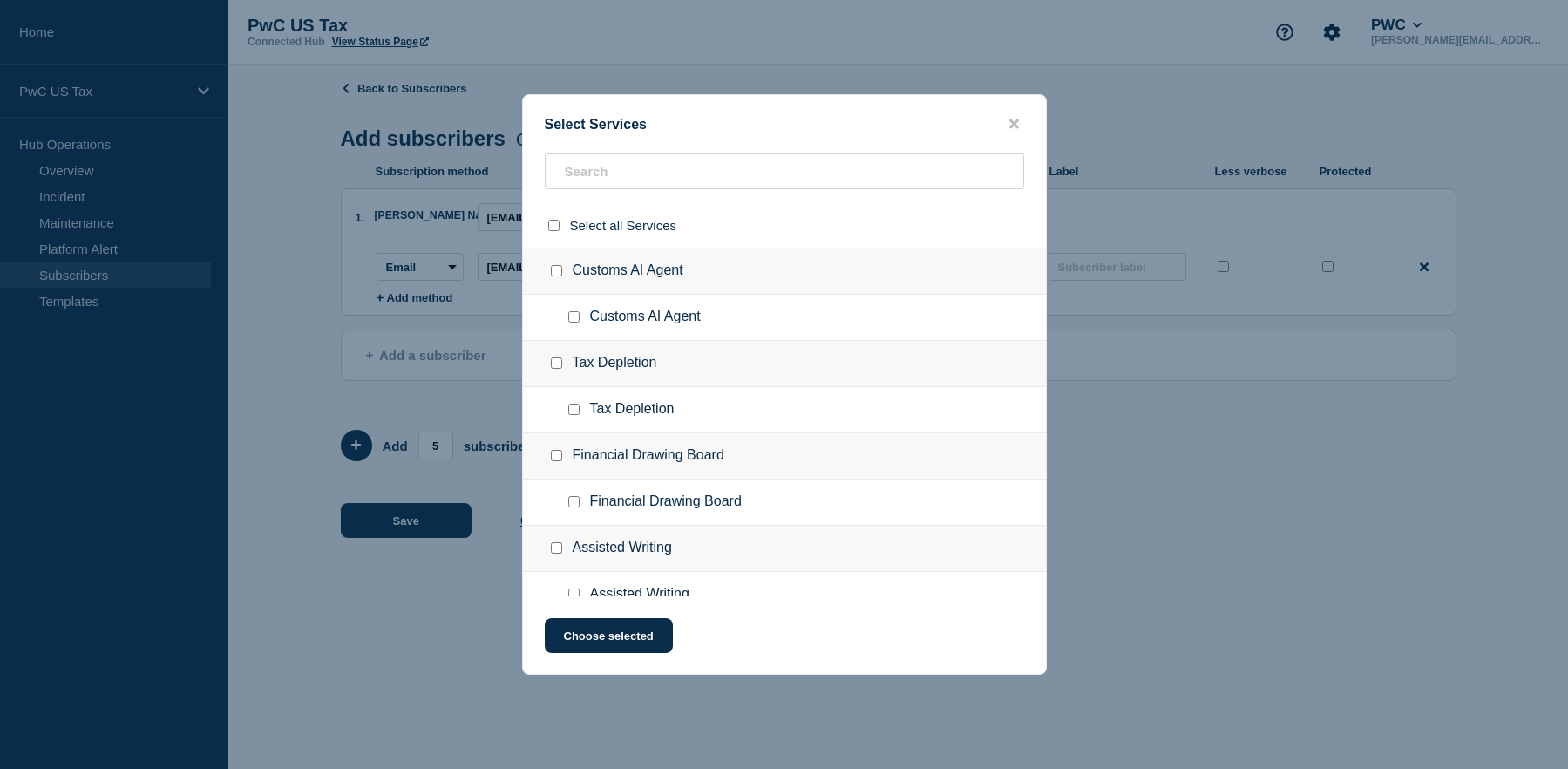
checkbox input "false"
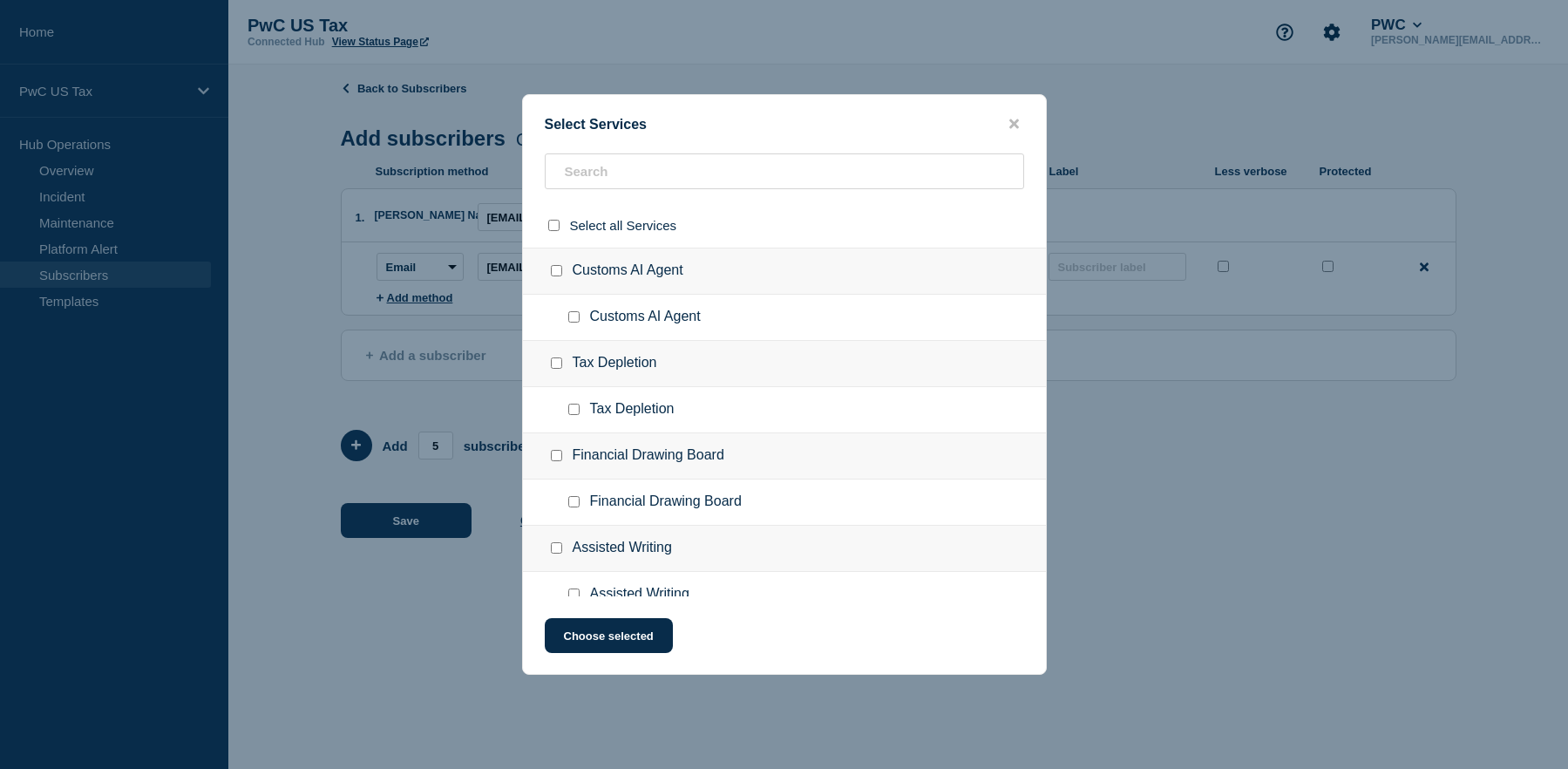
checkbox input "false"
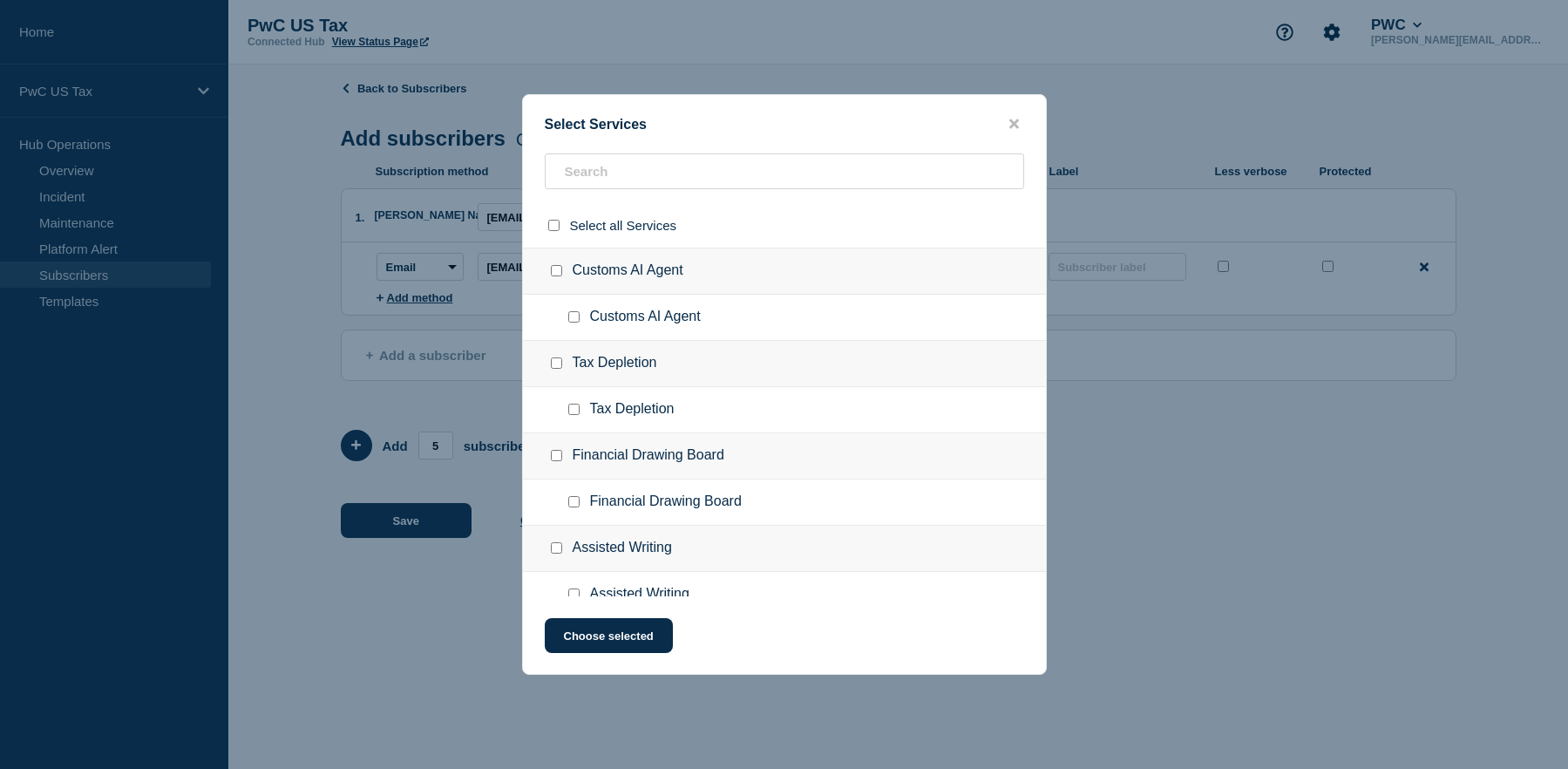
checkbox input "false"
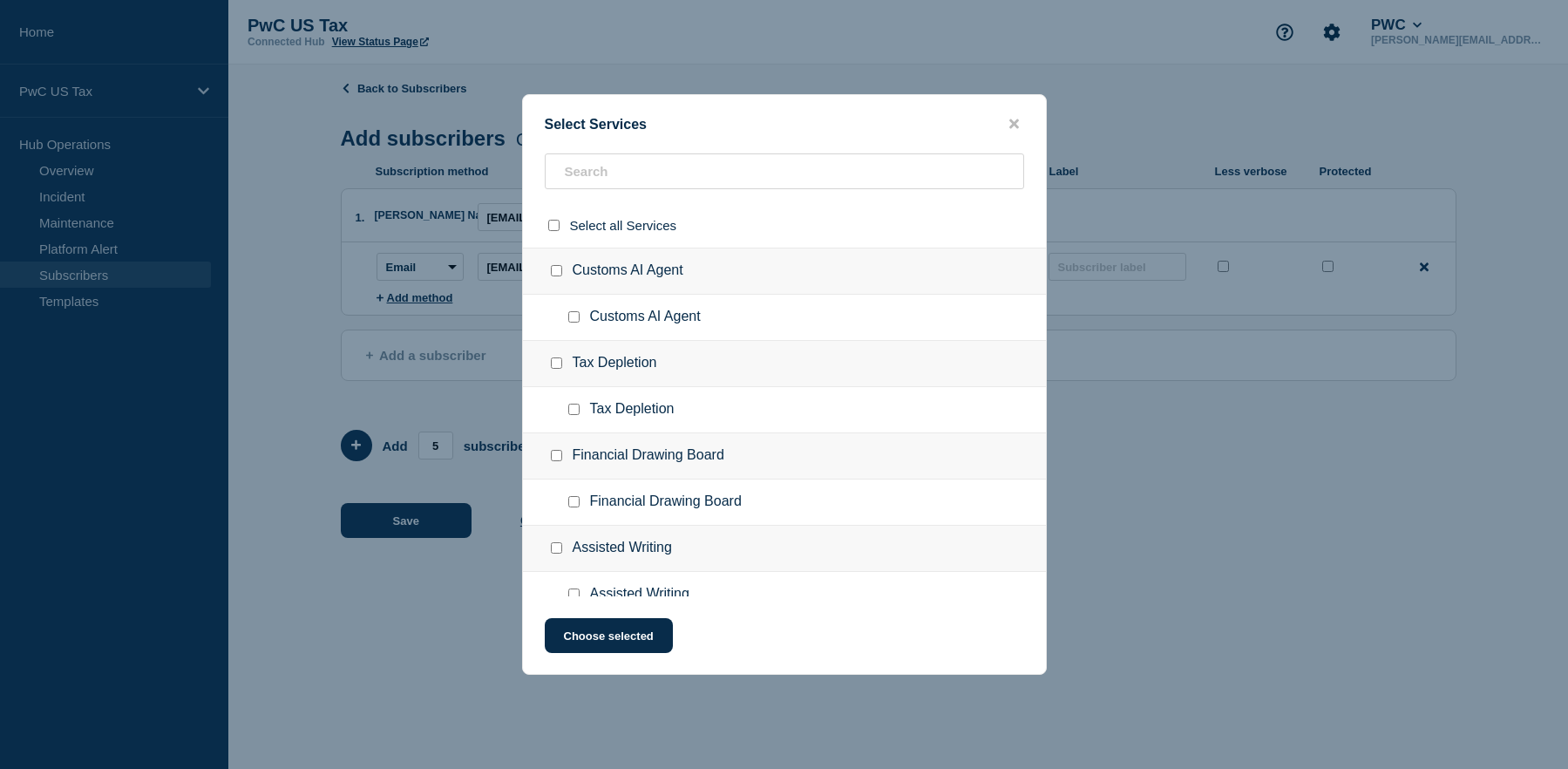
checkbox input "false"
click at [589, 177] on input "text" at bounding box center [784, 170] width 479 height 36
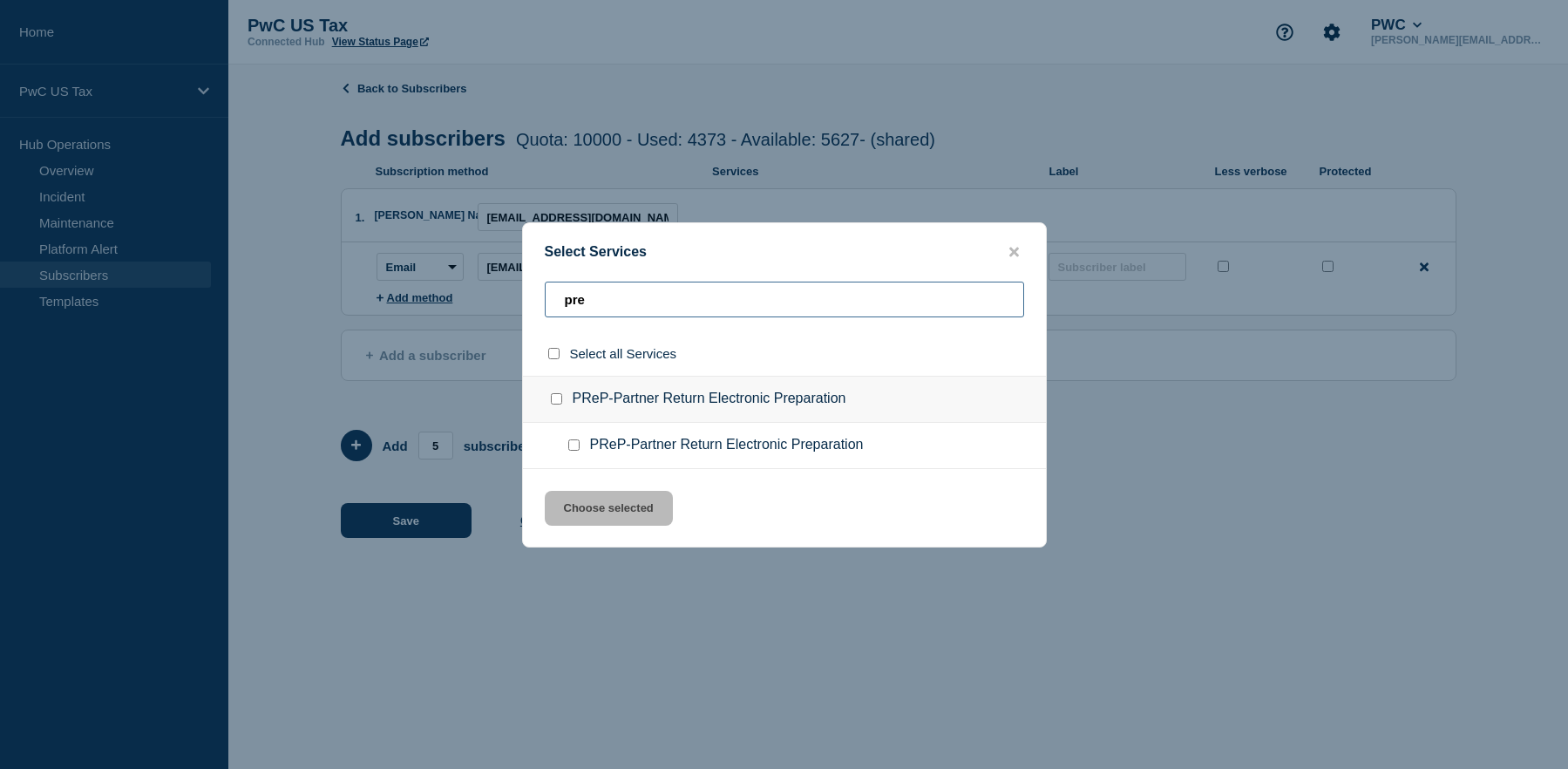
type input "pre"
click at [558, 398] on input "PReP-Partner Return Electronic Preparation checkbox" at bounding box center [557, 399] width 12 height 12
checkbox input "true"
click at [577, 499] on button "Choose selected" at bounding box center [608, 508] width 128 height 35
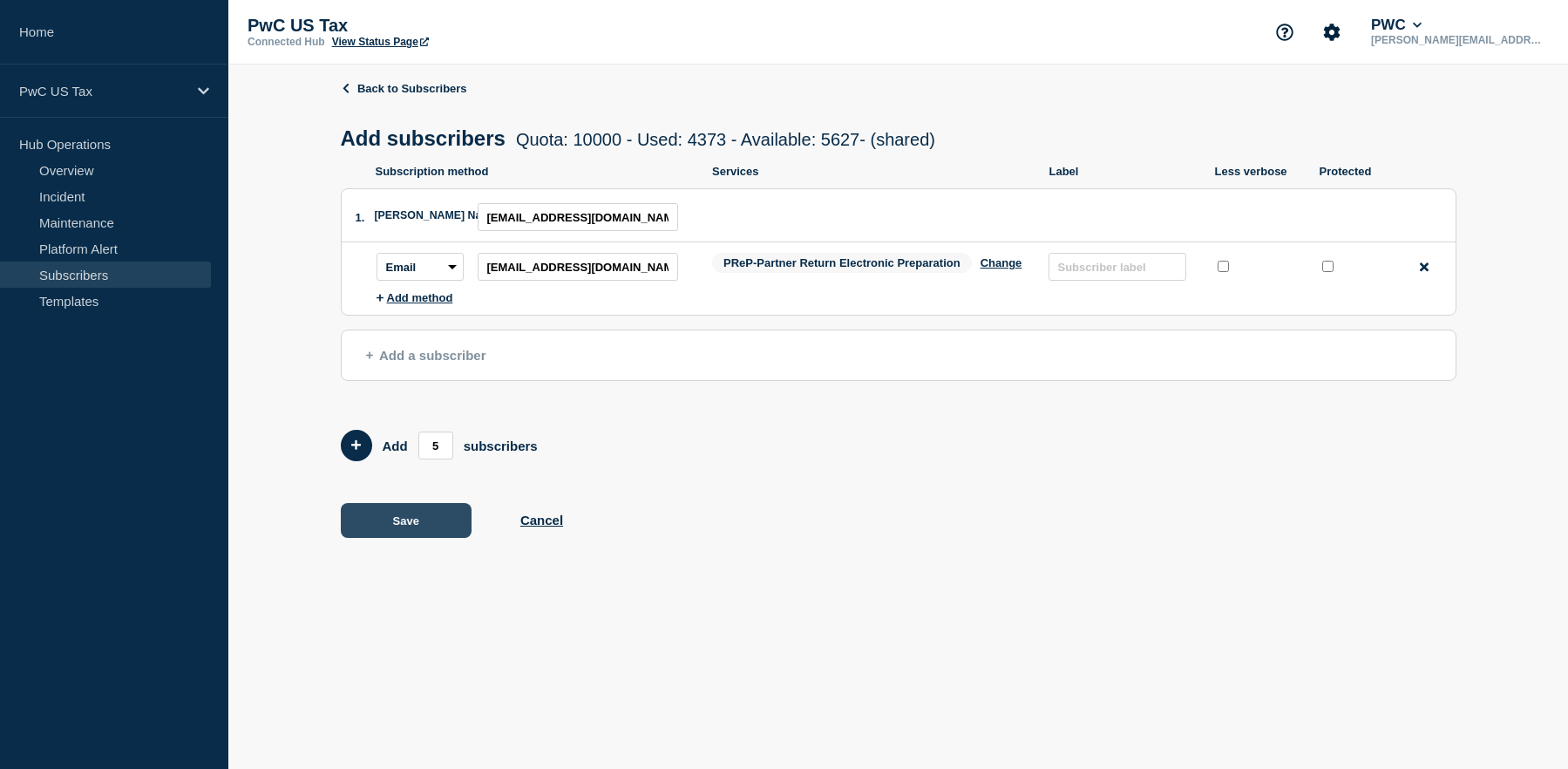
click at [432, 520] on button "Save" at bounding box center [406, 521] width 131 height 35
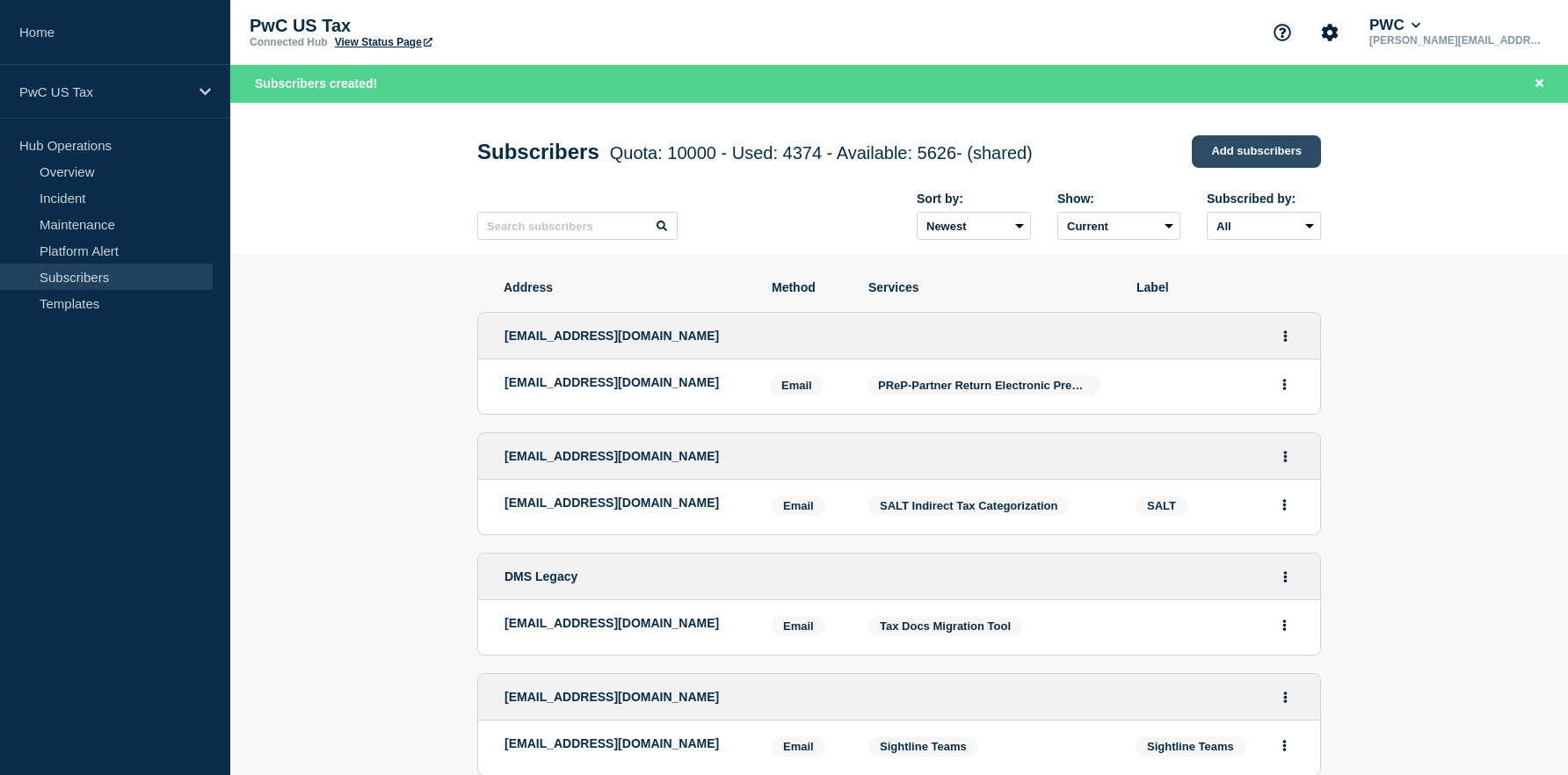
click at [1228, 168] on link "Add subscribers" at bounding box center [1256, 152] width 129 height 33
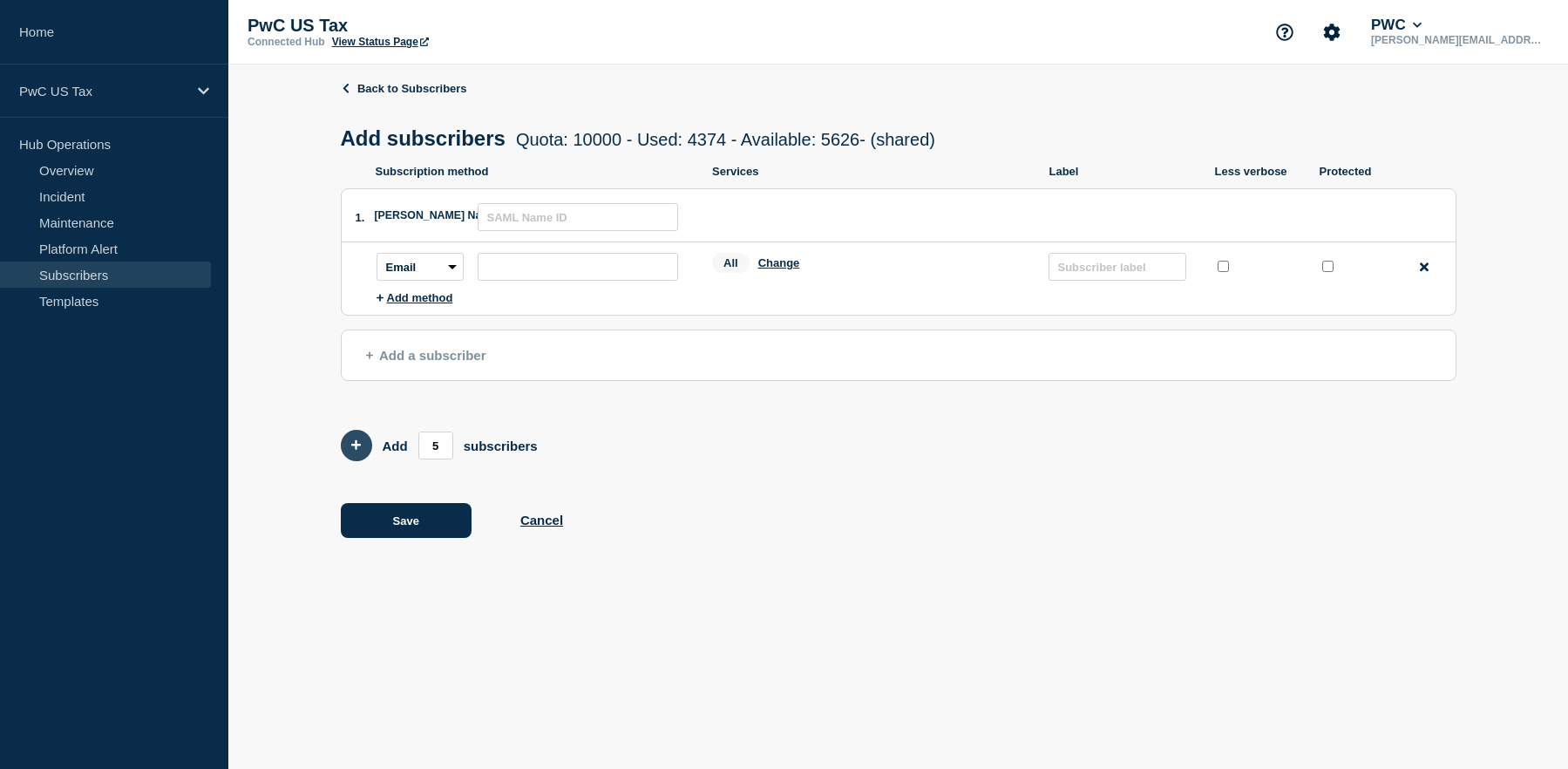
click at [360, 450] on icon "Add 5 team members" at bounding box center [356, 446] width 11 height 12
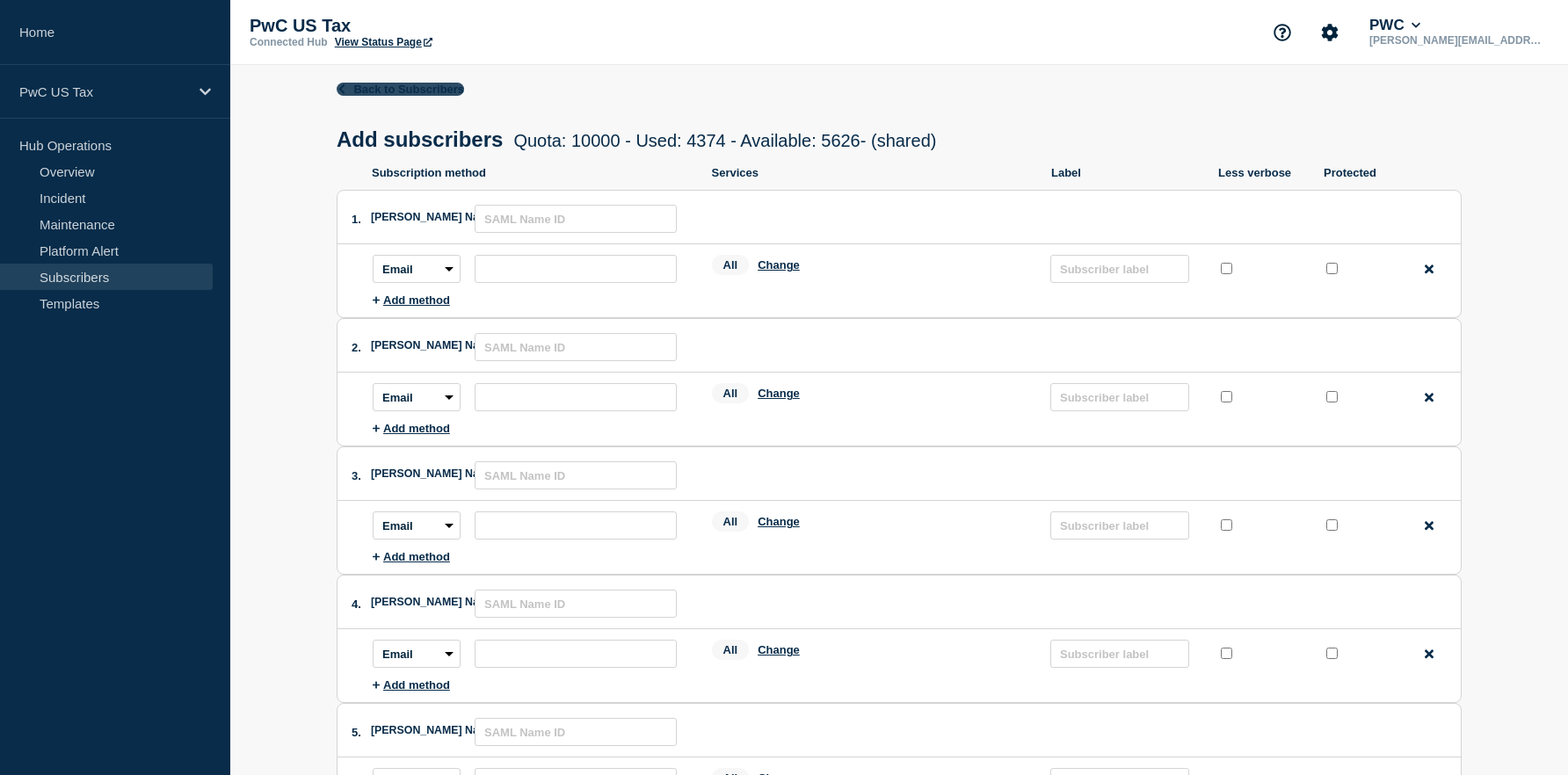
click at [417, 86] on link "Back to Subscribers" at bounding box center [400, 89] width 127 height 14
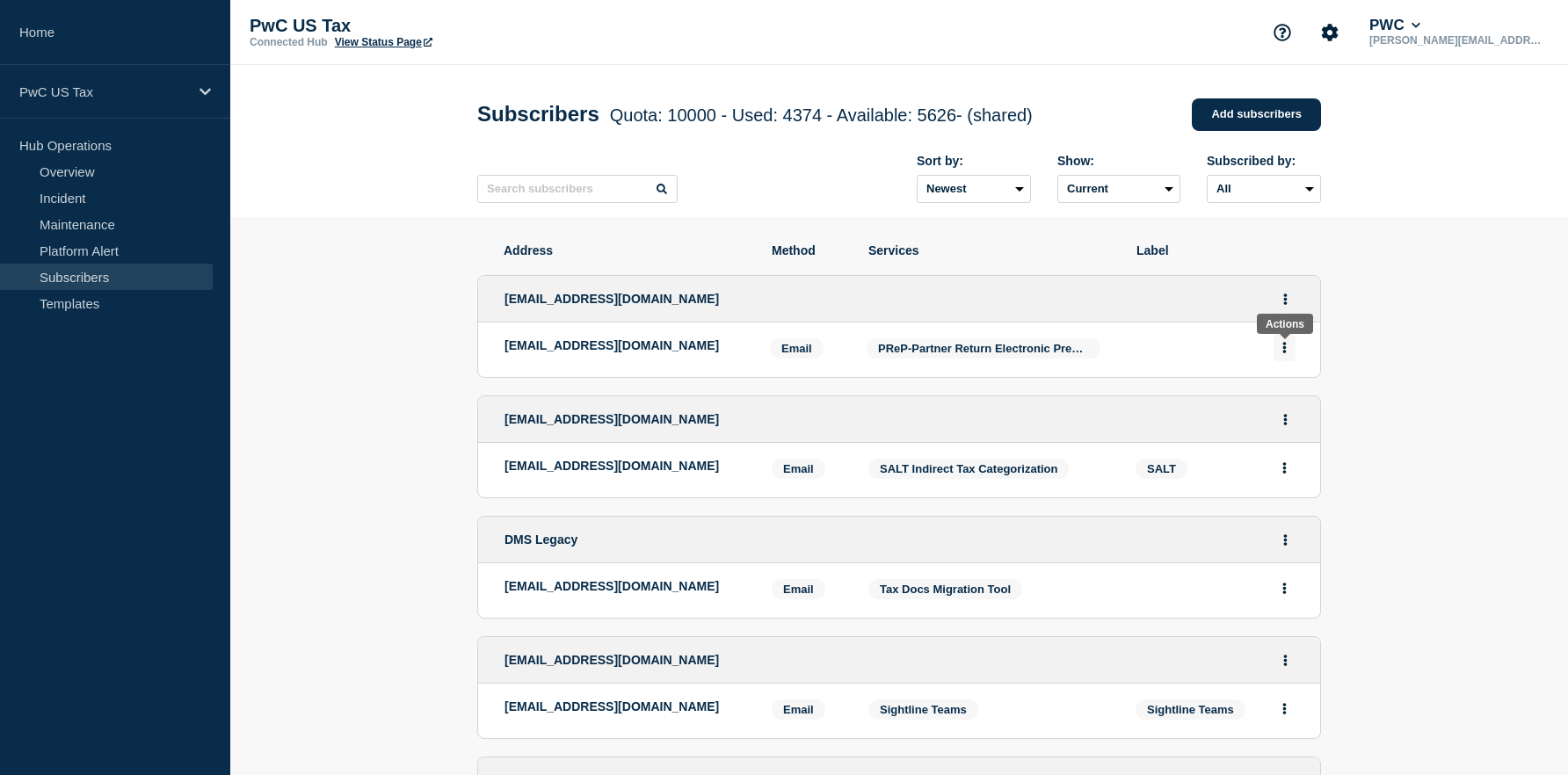
click at [1280, 347] on button "Actions" at bounding box center [1284, 347] width 22 height 27
click at [1280, 305] on button "Actions" at bounding box center [1285, 300] width 22 height 27
